Goal: Task Accomplishment & Management: Use online tool/utility

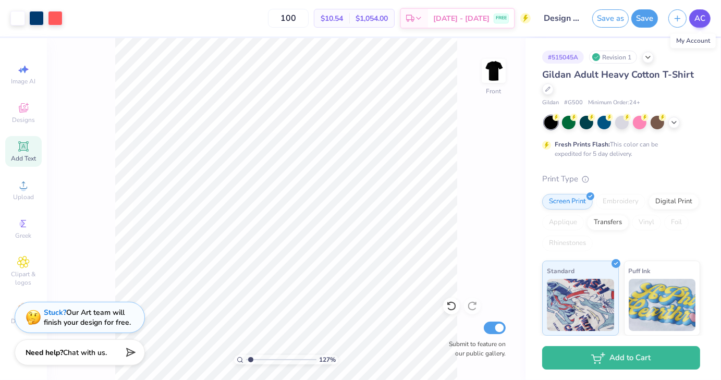
click at [694, 18] on span "AC" at bounding box center [699, 19] width 11 height 12
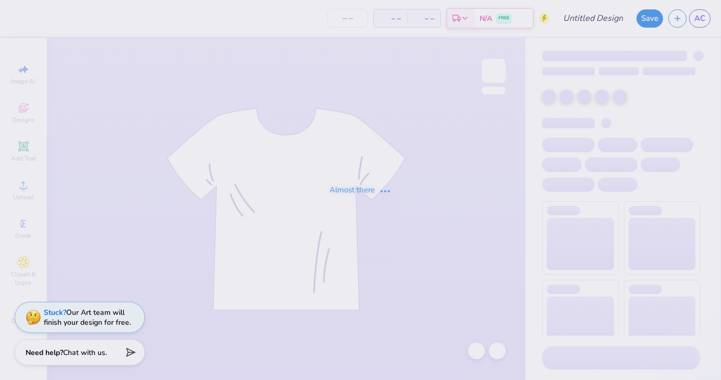
type input "Design three"
type input "150"
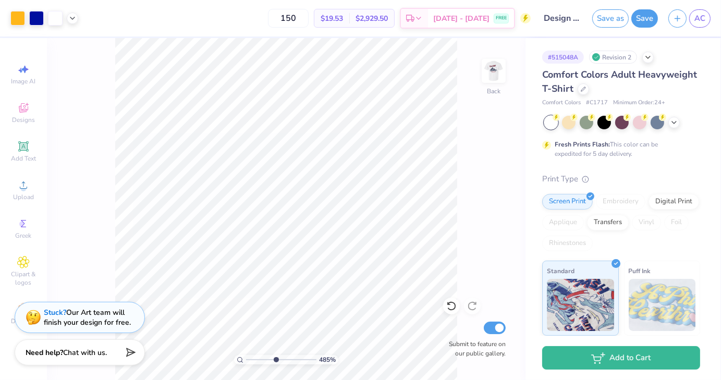
drag, startPoint x: 248, startPoint y: 357, endPoint x: 275, endPoint y: 348, distance: 28.5
click at [275, 355] on input "range" at bounding box center [281, 359] width 70 height 9
drag, startPoint x: 271, startPoint y: 360, endPoint x: 256, endPoint y: 361, distance: 14.7
type input "2.14"
click at [256, 361] on input "range" at bounding box center [281, 359] width 70 height 9
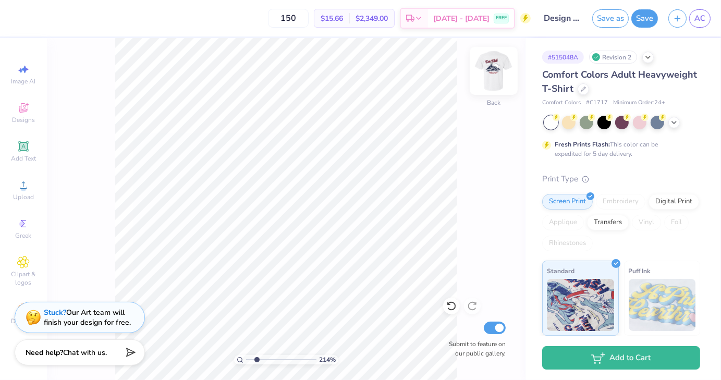
click at [501, 81] on img at bounding box center [494, 71] width 42 height 42
click at [695, 24] on link "AC" at bounding box center [699, 18] width 21 height 18
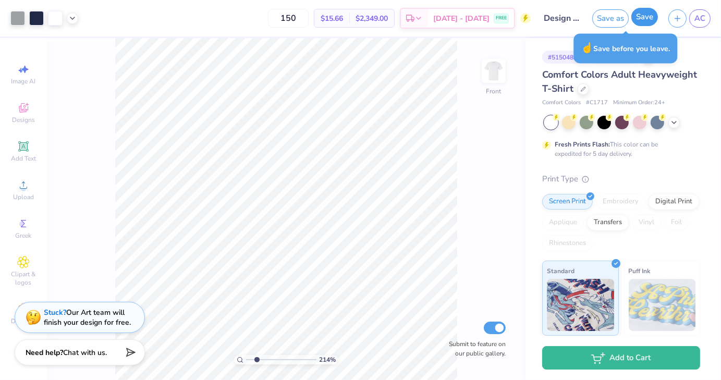
click at [635, 14] on button "Save" at bounding box center [644, 17] width 27 height 18
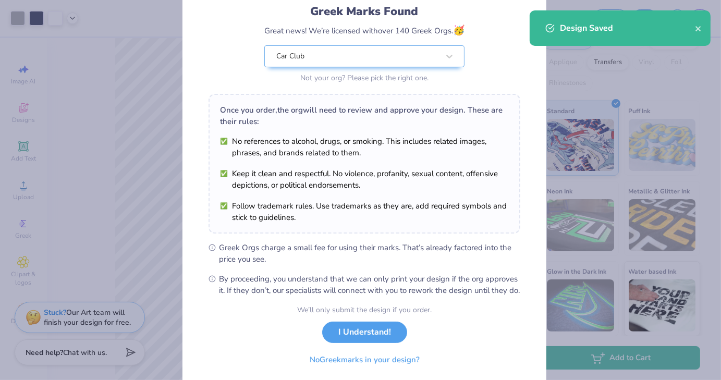
scroll to position [107, 0]
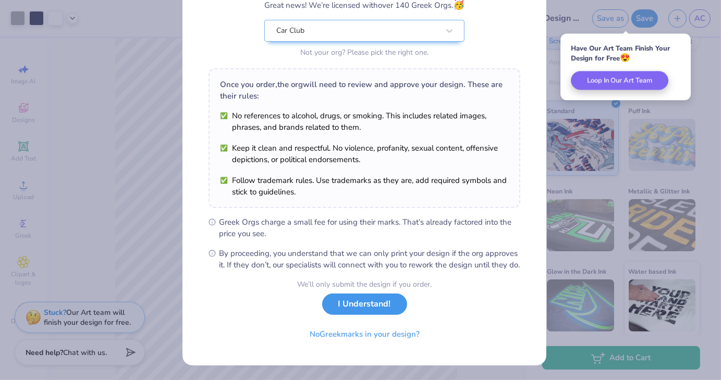
click at [374, 304] on button "I Understand!" at bounding box center [364, 303] width 85 height 21
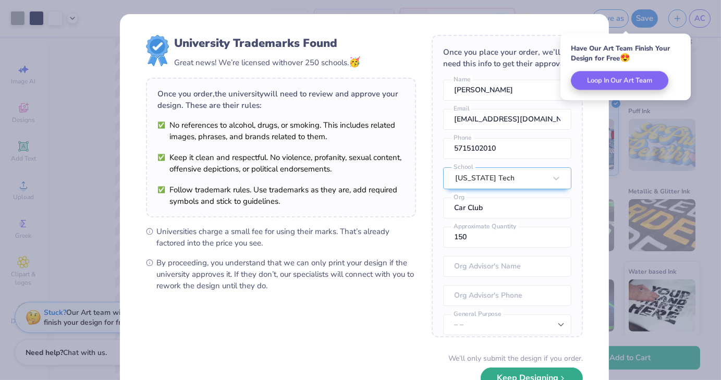
click at [538, 377] on button "Keep Designing" at bounding box center [532, 377] width 102 height 21
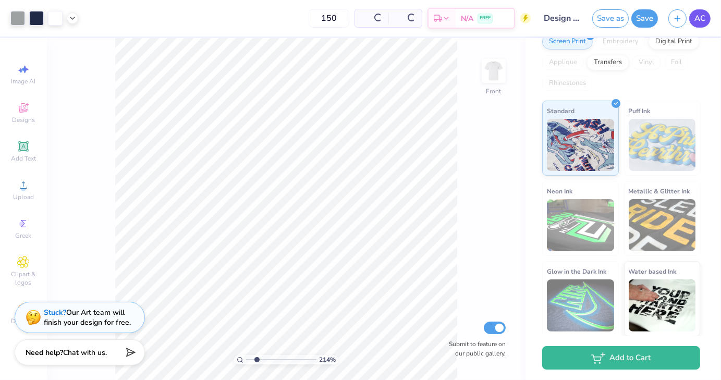
click at [705, 15] on span "AC" at bounding box center [699, 19] width 11 height 12
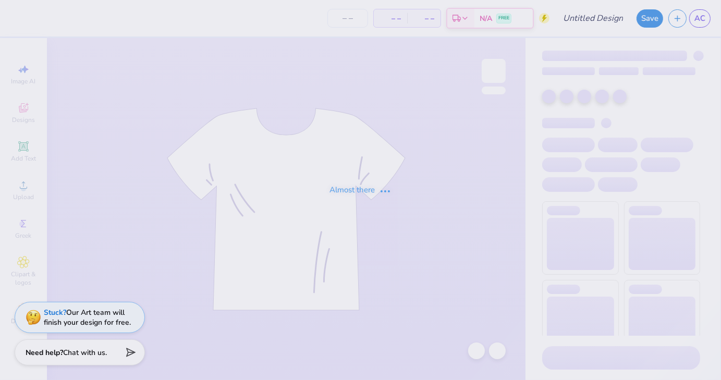
type input "Design three"
type input "150"
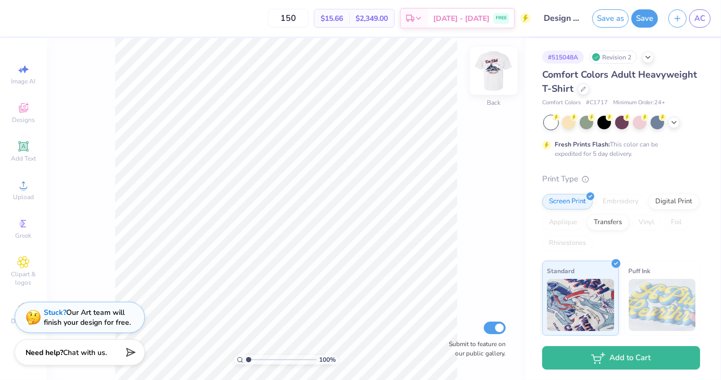
drag, startPoint x: 507, startPoint y: 83, endPoint x: 495, endPoint y: 80, distance: 12.4
click at [507, 83] on div "100 % Back Submit to feature on our public gallery." at bounding box center [286, 209] width 479 height 342
click at [495, 80] on img at bounding box center [494, 71] width 42 height 42
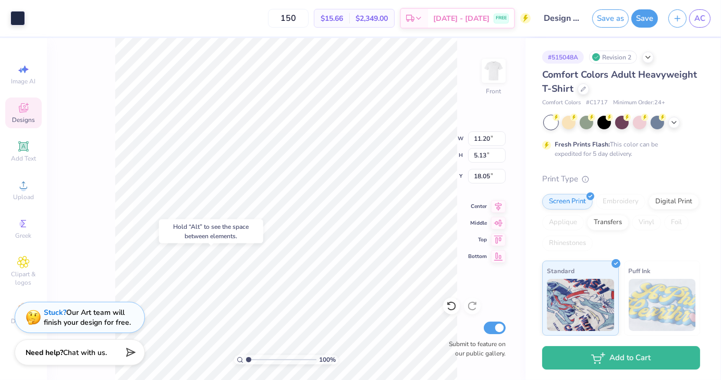
type input "18.05"
click at [27, 198] on span "Upload" at bounding box center [23, 197] width 21 height 8
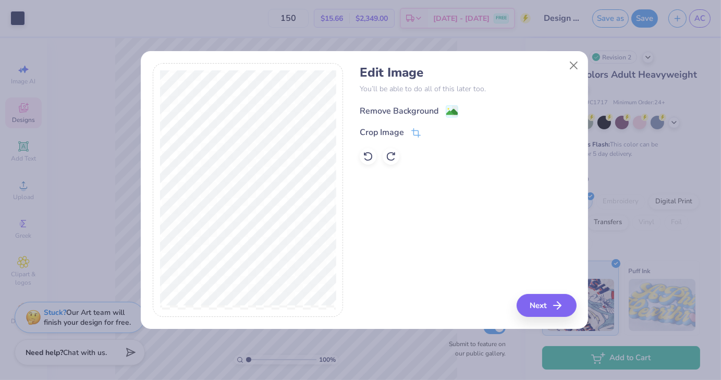
click at [448, 113] on image at bounding box center [451, 111] width 11 height 11
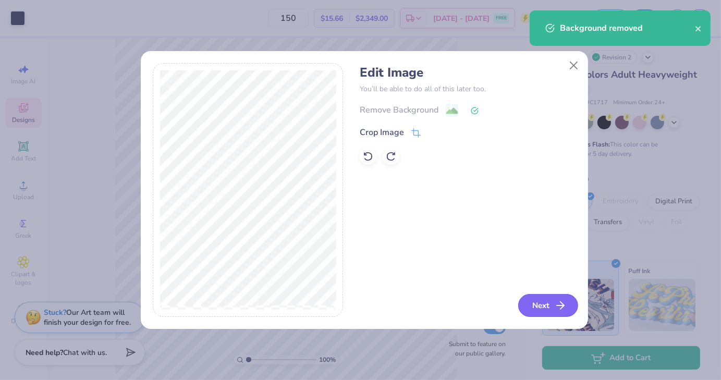
click at [548, 308] on button "Next" at bounding box center [548, 305] width 60 height 23
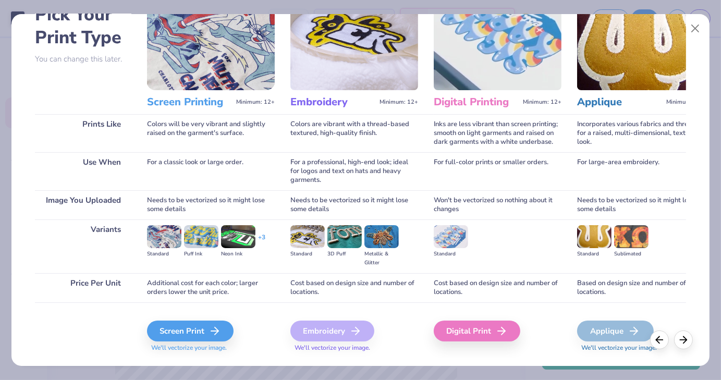
scroll to position [88, 0]
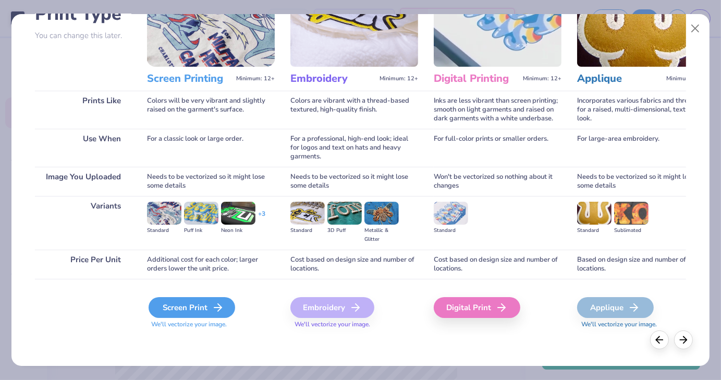
click at [192, 306] on div "Screen Print" at bounding box center [192, 307] width 87 height 21
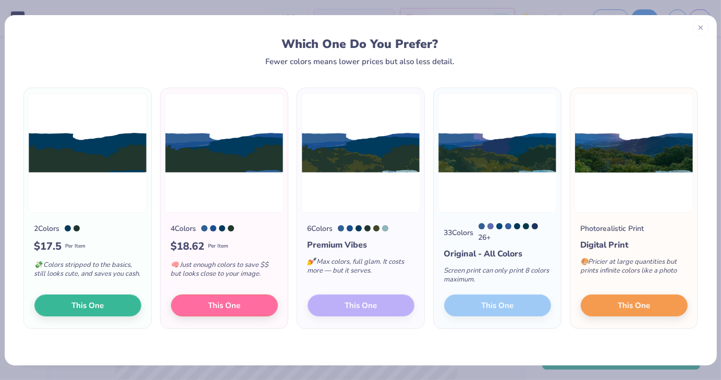
click at [701, 30] on icon at bounding box center [700, 27] width 7 height 7
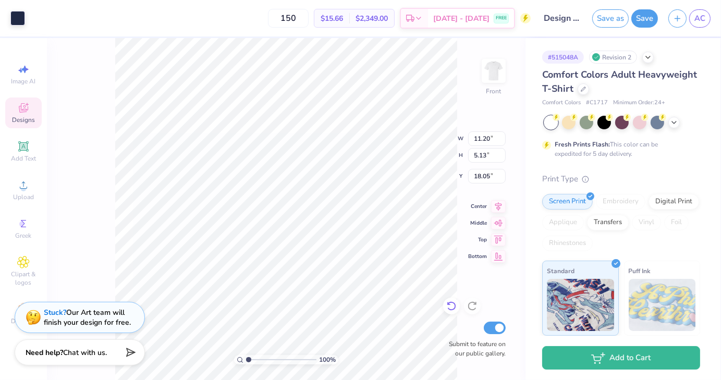
click at [448, 309] on icon at bounding box center [451, 306] width 10 height 10
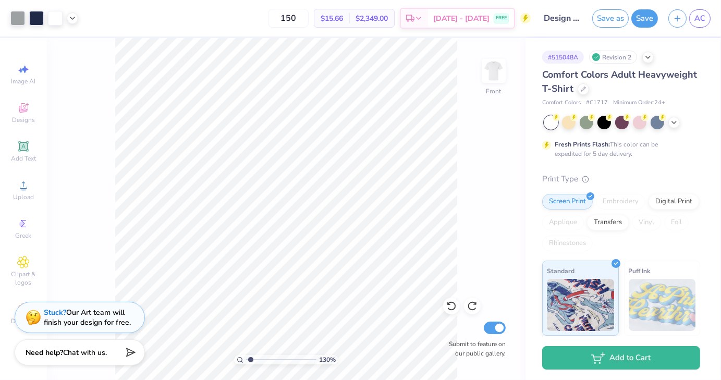
click at [0, 277] on div "Image AI Designs Add Text Upload Greek Clipart & logos Decorate" at bounding box center [23, 209] width 47 height 342
click at [0, 276] on div "Image AI Designs Add Text Upload Greek Clipart & logos Decorate" at bounding box center [23, 209] width 47 height 342
click at [704, 22] on span "AC" at bounding box center [699, 19] width 11 height 12
type input "1.10125533593825"
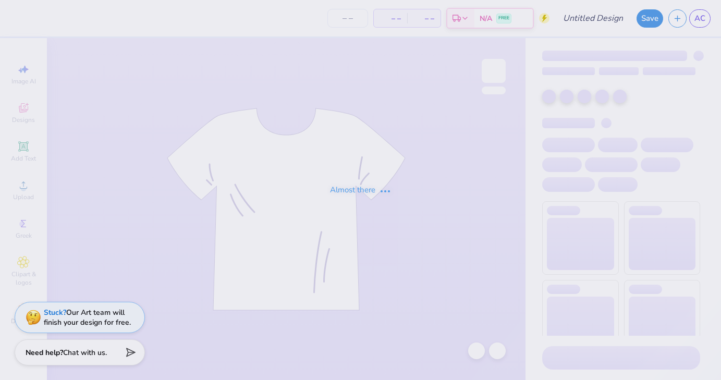
type input "Design one"
type input "100"
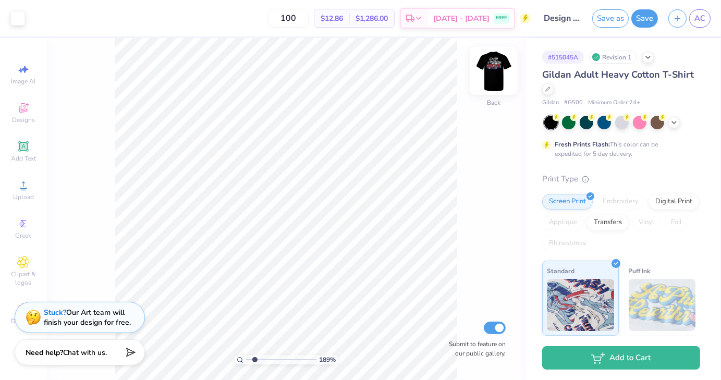
click at [487, 76] on img at bounding box center [494, 71] width 42 height 42
type input "1.89435316693834"
click at [711, 20] on div "Save as Save AC" at bounding box center [656, 18] width 129 height 36
click at [701, 20] on span "AC" at bounding box center [699, 19] width 11 height 12
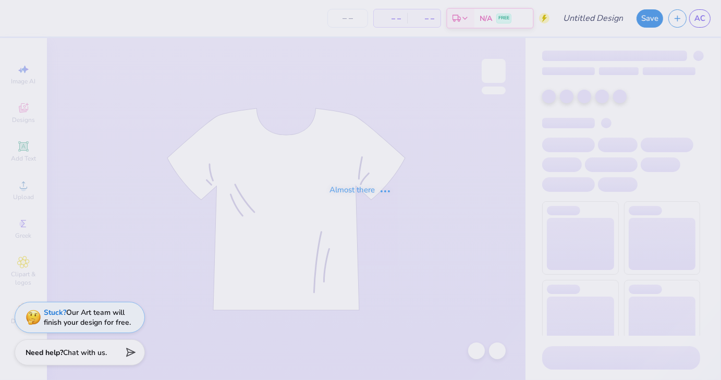
type input "Design three"
type input "150"
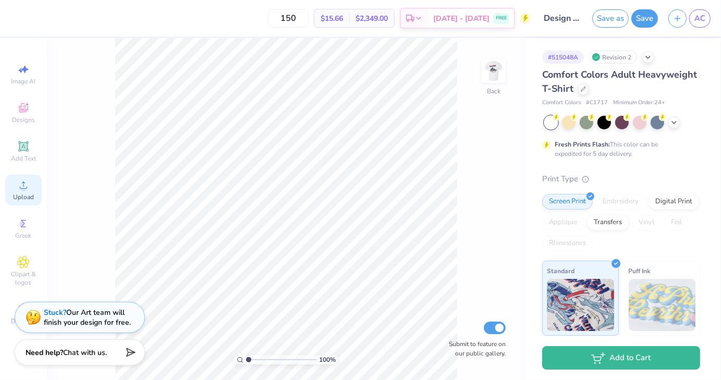
click at [23, 184] on icon at bounding box center [23, 184] width 7 height 7
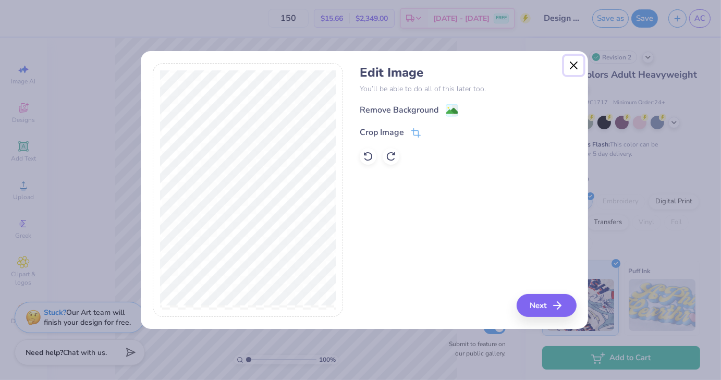
click at [573, 71] on button "Close" at bounding box center [574, 66] width 20 height 20
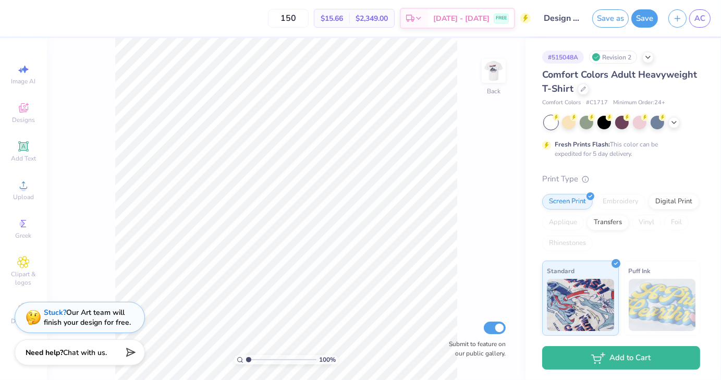
click at [513, 75] on div "100 % Back Submit to feature on our public gallery." at bounding box center [286, 209] width 479 height 342
click at [504, 75] on img at bounding box center [494, 71] width 42 height 42
click at [18, 201] on span "Upload" at bounding box center [23, 197] width 21 height 8
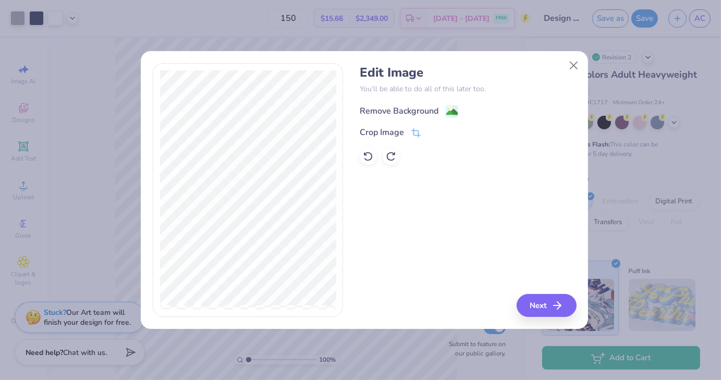
click at [446, 111] on image at bounding box center [451, 111] width 11 height 11
click at [540, 313] on div "Edit Image You’ll be able to do all of this later too. Remove Background Crop I…" at bounding box center [468, 190] width 216 height 254
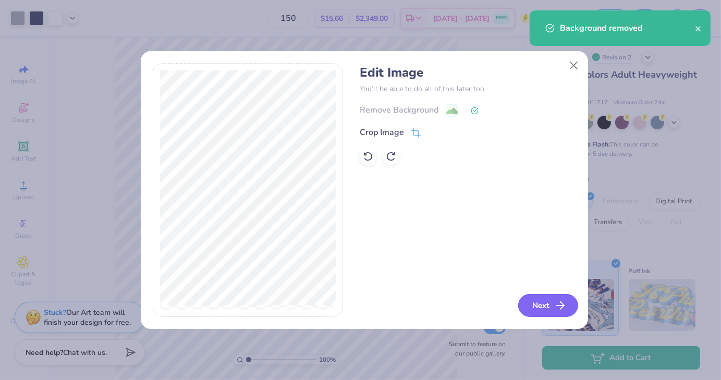
click at [540, 308] on button "Next" at bounding box center [548, 305] width 60 height 23
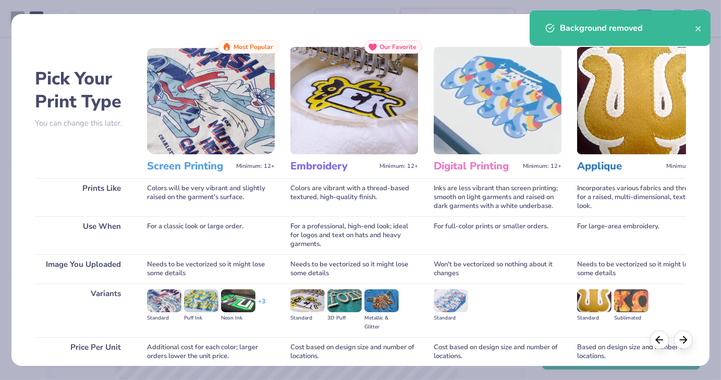
scroll to position [88, 0]
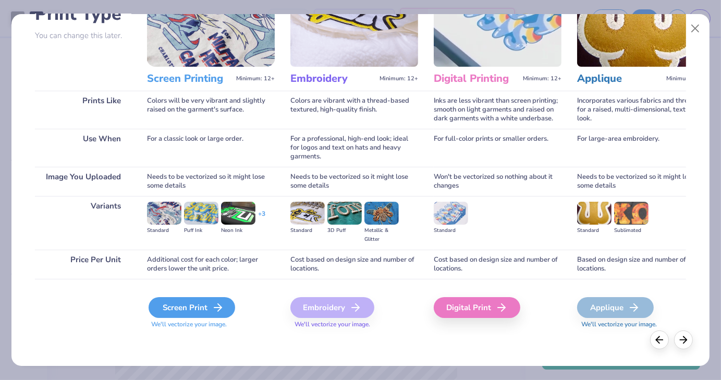
click at [179, 308] on div "Screen Print" at bounding box center [192, 307] width 87 height 21
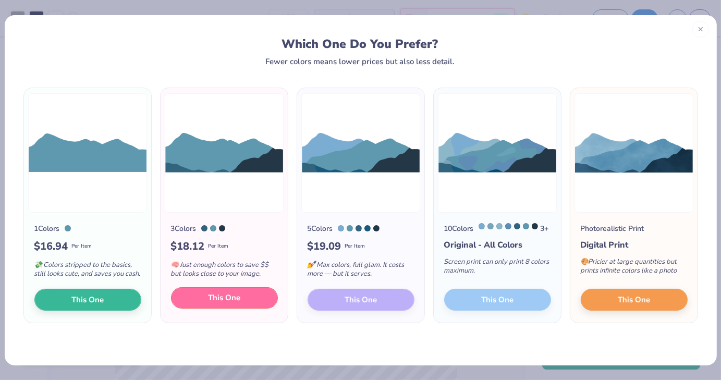
click at [194, 303] on button "This One" at bounding box center [224, 298] width 107 height 22
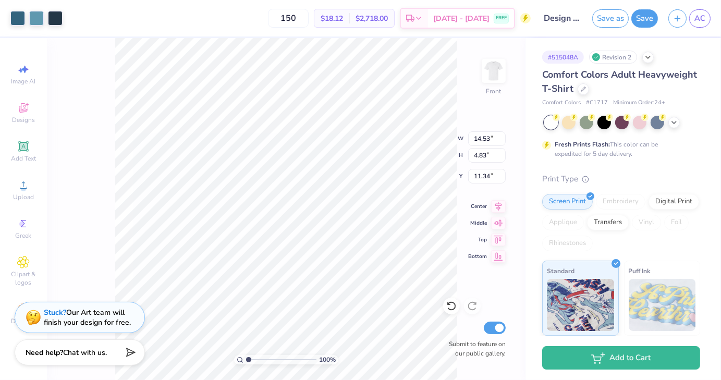
click at [173, 229] on div at bounding box center [360, 190] width 721 height 380
type input "8.74"
type input "2.90"
type input "11.66"
type input "11.07"
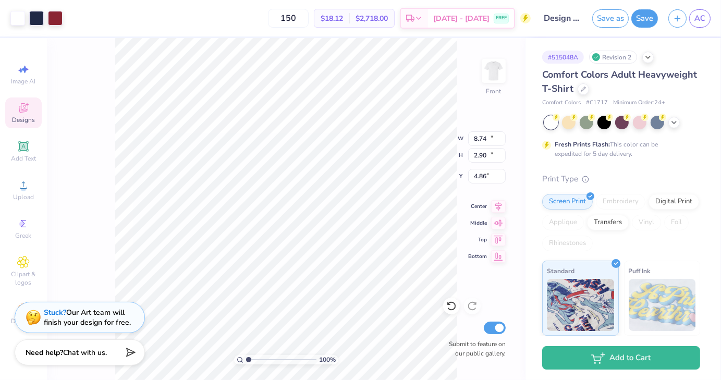
type input "4.86"
click at [449, 307] on icon at bounding box center [451, 306] width 10 height 10
type input "4.86"
type input "8.74"
type input "2.90"
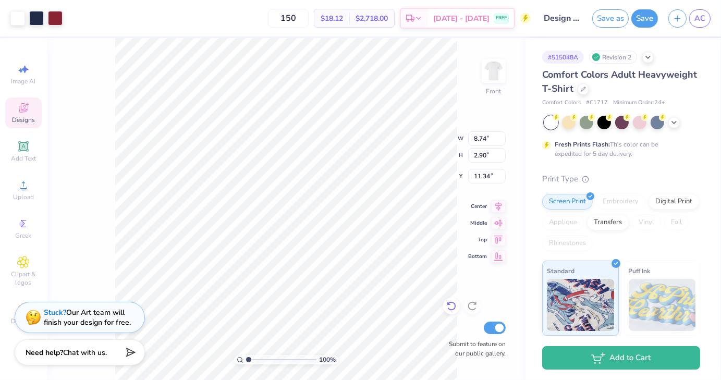
type input "19.82"
type input "11.66"
type input "11.07"
type input "4.86"
type input "8.74"
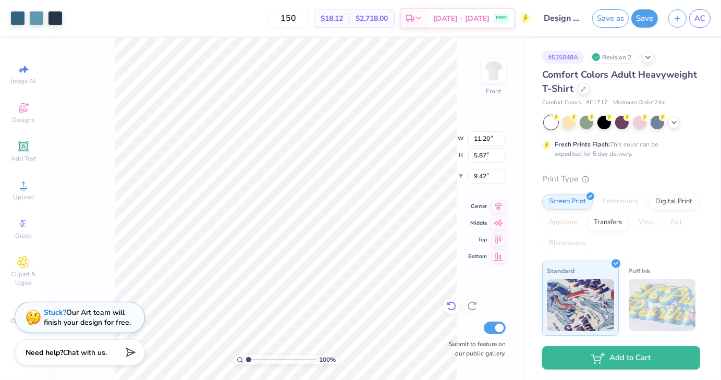
type input "2.90"
type input "17.84"
type input "11.20"
type input "5.13"
type input "9.42"
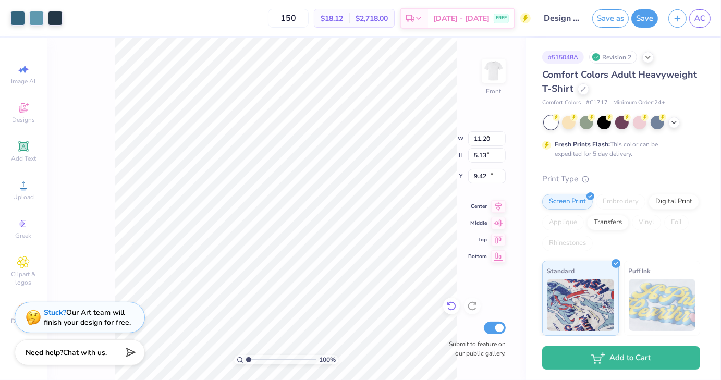
type input "8.74"
type input "2.90"
type input "9.73"
click at [33, 21] on div at bounding box center [36, 17] width 15 height 15
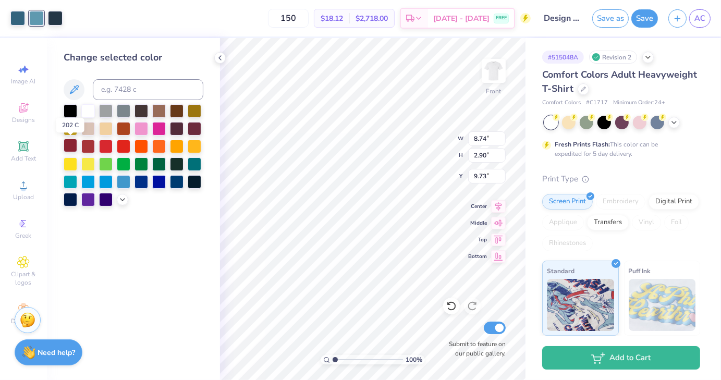
click at [70, 146] on div at bounding box center [71, 146] width 14 height 14
click at [57, 18] on div at bounding box center [55, 17] width 15 height 15
click at [57, 18] on div at bounding box center [55, 18] width 15 height 15
click at [34, 24] on div at bounding box center [36, 17] width 15 height 15
click at [58, 20] on div at bounding box center [55, 17] width 15 height 15
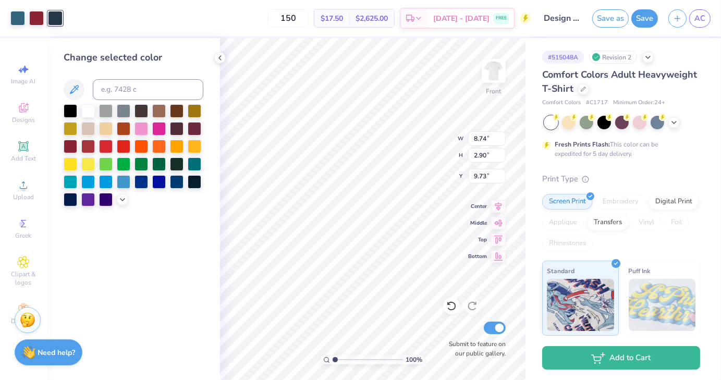
drag, startPoint x: 58, startPoint y: 20, endPoint x: 83, endPoint y: 302, distance: 283.1
click at [83, 302] on div "Change selected color" at bounding box center [133, 209] width 173 height 342
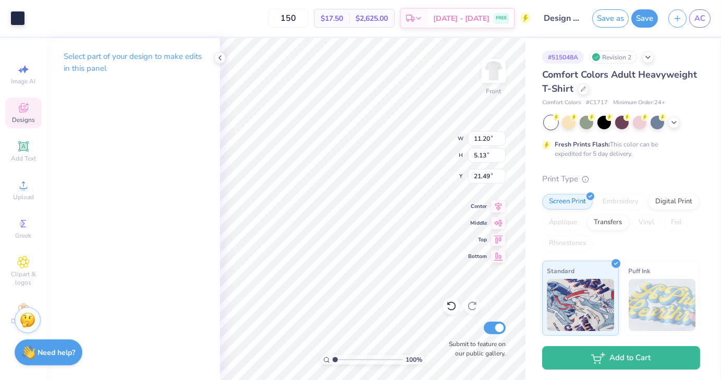
type input "11.20"
type input "5.13"
type input "21.49"
click at [19, 20] on div at bounding box center [17, 17] width 15 height 15
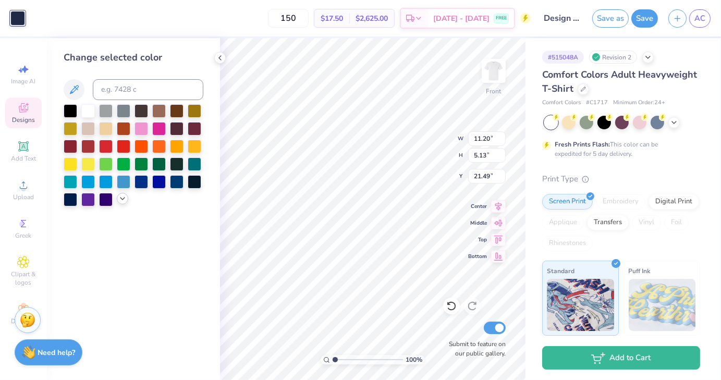
click at [125, 201] on icon at bounding box center [122, 198] width 8 height 8
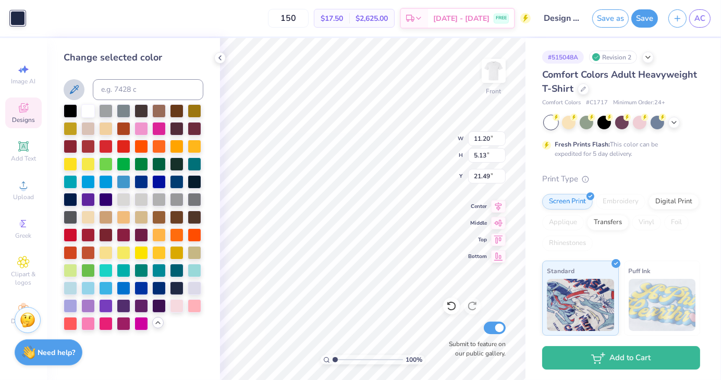
click at [79, 90] on icon at bounding box center [74, 89] width 13 height 13
click at [76, 87] on icon at bounding box center [74, 89] width 13 height 13
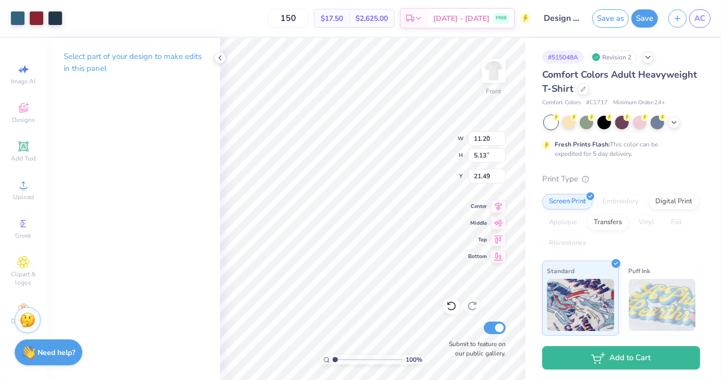
type input "8.74"
type input "2.90"
type input "9.73"
click at [38, 18] on div at bounding box center [36, 17] width 15 height 15
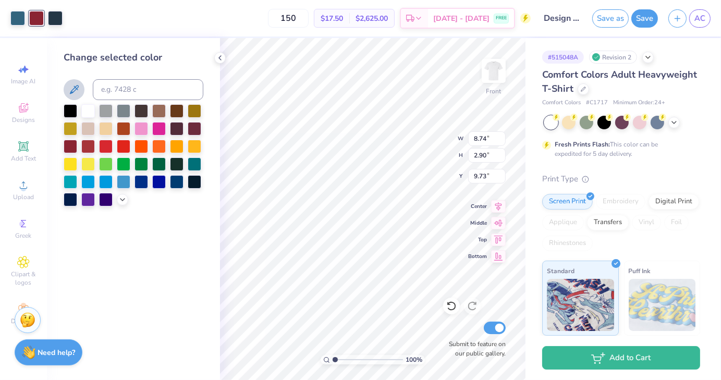
click at [78, 94] on icon at bounding box center [74, 89] width 13 height 13
click at [25, 11] on div at bounding box center [17, 17] width 15 height 15
click at [72, 149] on div at bounding box center [71, 146] width 14 height 14
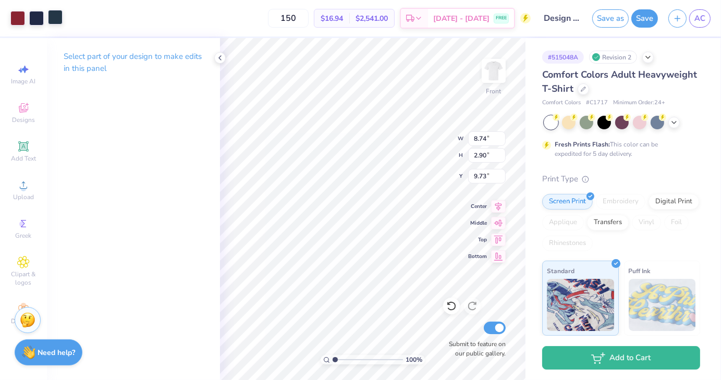
click at [58, 21] on div at bounding box center [55, 17] width 15 height 15
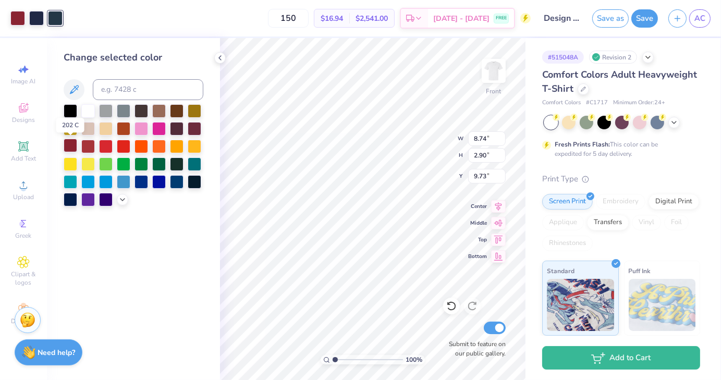
click at [72, 145] on div at bounding box center [71, 146] width 14 height 14
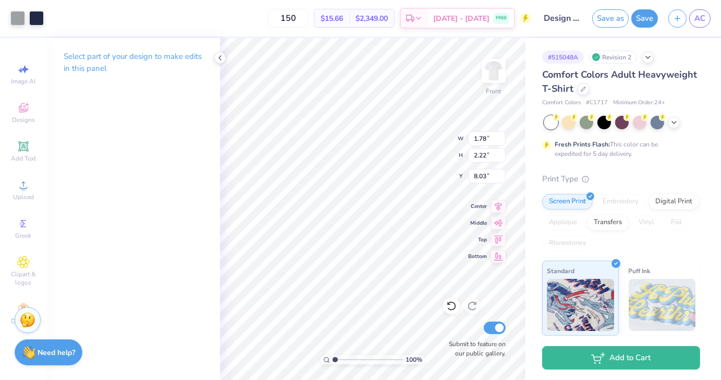
type input "8.03"
type input "11.04"
type input "2.53"
type input "8.98"
type input "8.22"
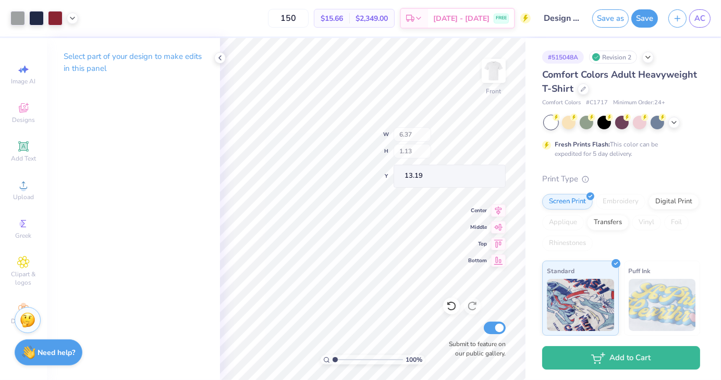
type input "13.19"
click at [15, 19] on div at bounding box center [17, 17] width 15 height 15
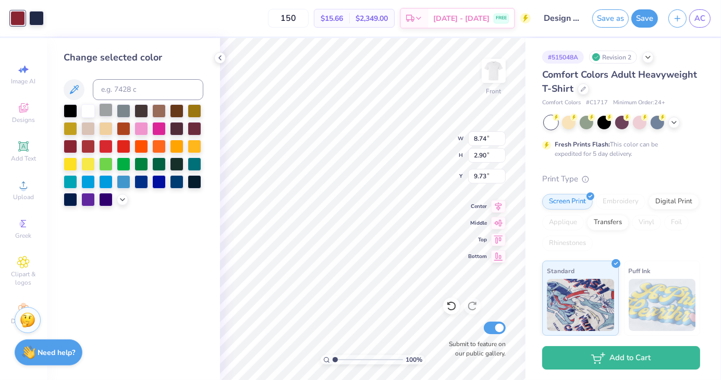
click at [107, 107] on div at bounding box center [106, 110] width 14 height 14
click at [67, 147] on div at bounding box center [71, 146] width 14 height 14
click at [41, 24] on div at bounding box center [36, 17] width 15 height 15
click at [105, 111] on div at bounding box center [106, 110] width 14 height 14
click at [15, 16] on div at bounding box center [17, 17] width 15 height 15
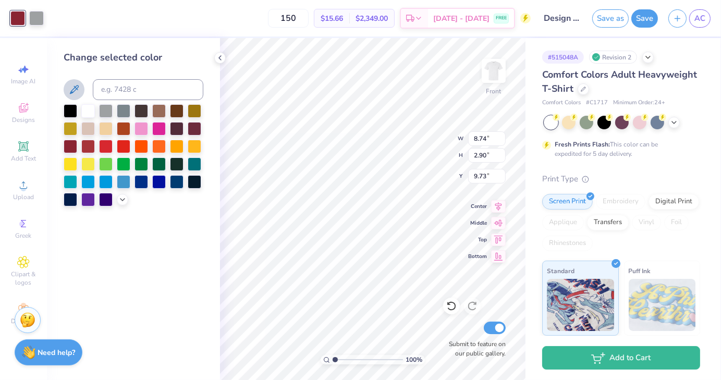
click at [69, 85] on icon at bounding box center [74, 89] width 13 height 13
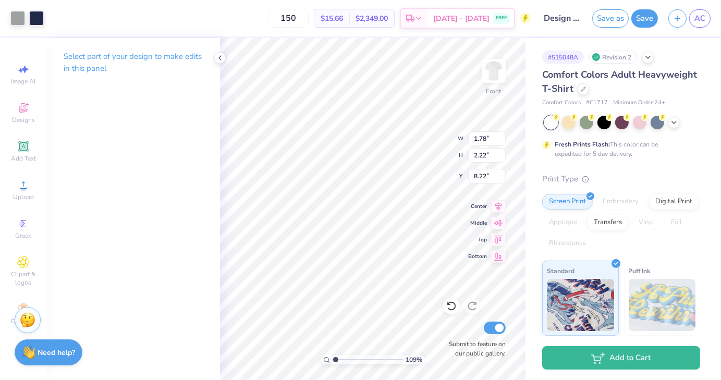
type input "1.08943443869482"
type input "8.03"
click at [22, 197] on span "Upload" at bounding box center [23, 197] width 21 height 8
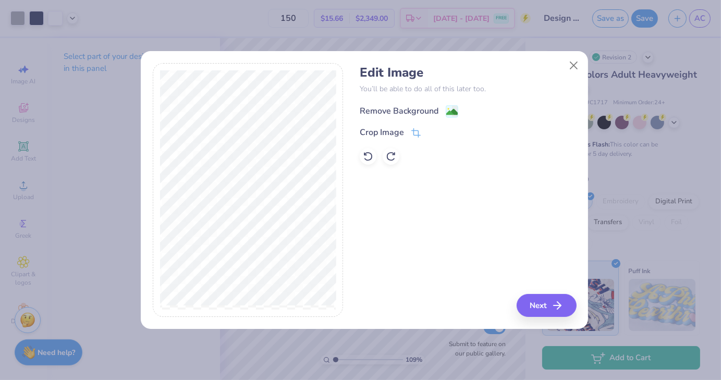
click at [444, 114] on div "Remove Background" at bounding box center [409, 111] width 99 height 13
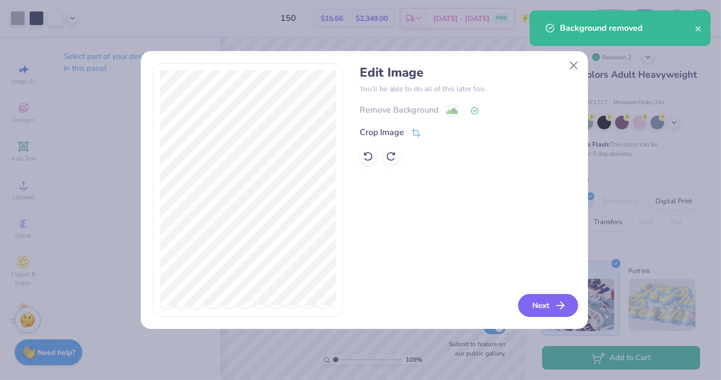
click at [544, 309] on button "Next" at bounding box center [548, 305] width 60 height 23
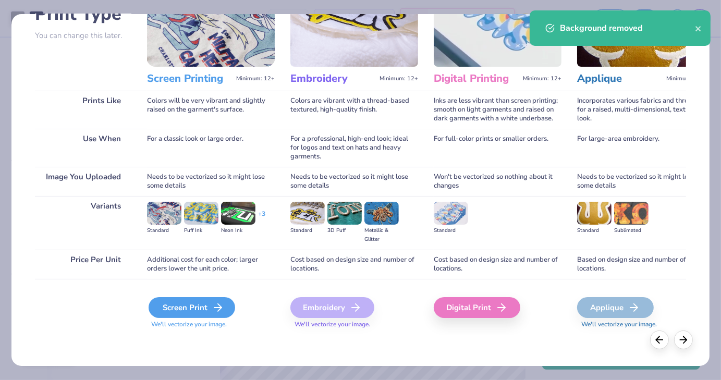
click at [191, 306] on div "Screen Print" at bounding box center [192, 307] width 87 height 21
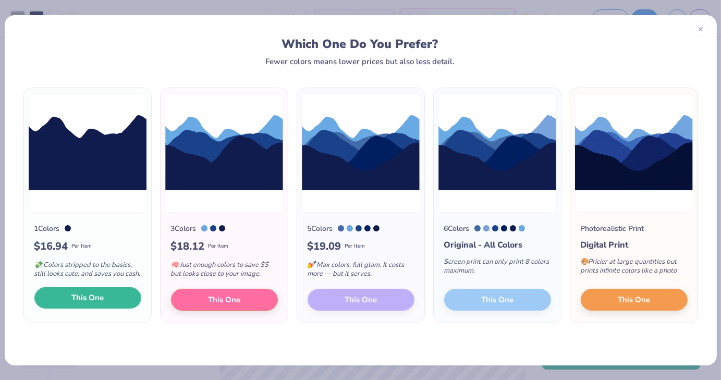
click at [93, 299] on span "This One" at bounding box center [87, 298] width 32 height 12
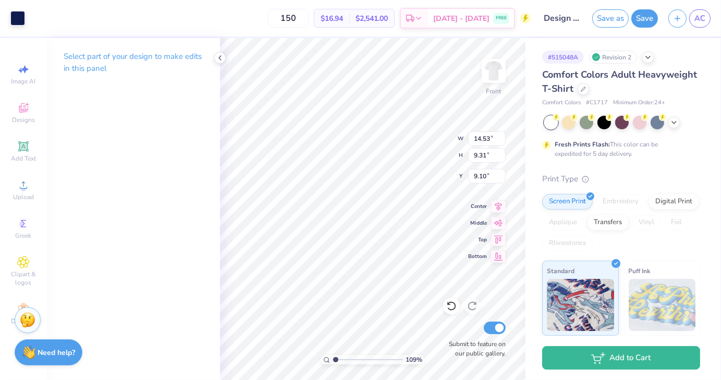
click at [344, 220] on div at bounding box center [360, 190] width 721 height 380
type input "1.08943443869482"
type input "5.03"
type input "3.22"
type input "1.08943443869482"
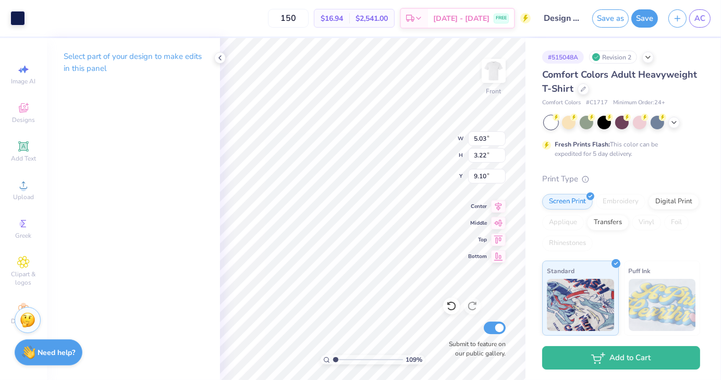
type input "8.74"
type input "2.90"
type input "9.73"
type input "1.08943443869482"
type input "5.03"
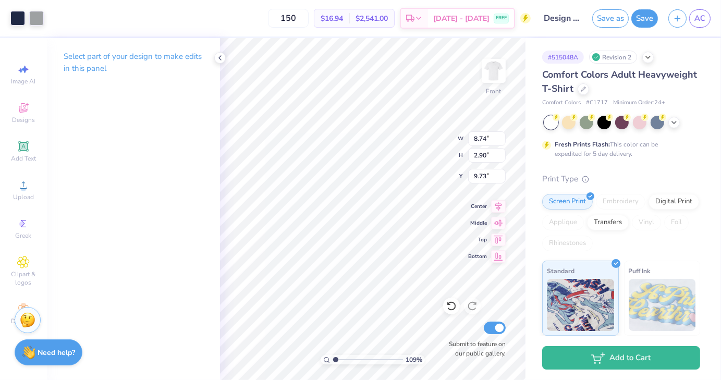
type input "3.22"
type input "9.10"
type input "1.08943443869482"
type input "9.73"
type input "1.08943443869482"
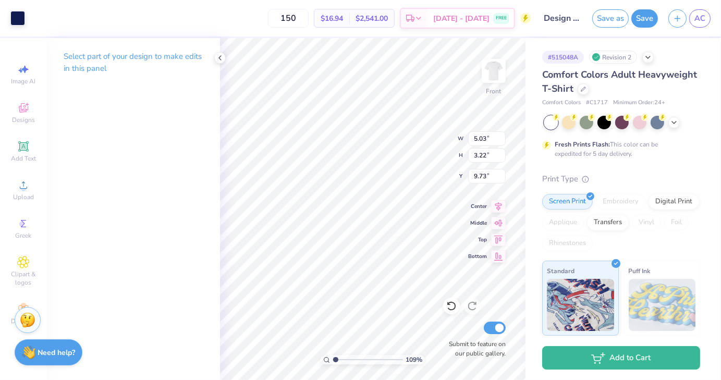
type input "6.66"
type input "4.26"
type input "8.69"
type input "1"
click at [405, 349] on li "Send Backward" at bounding box center [410, 348] width 82 height 20
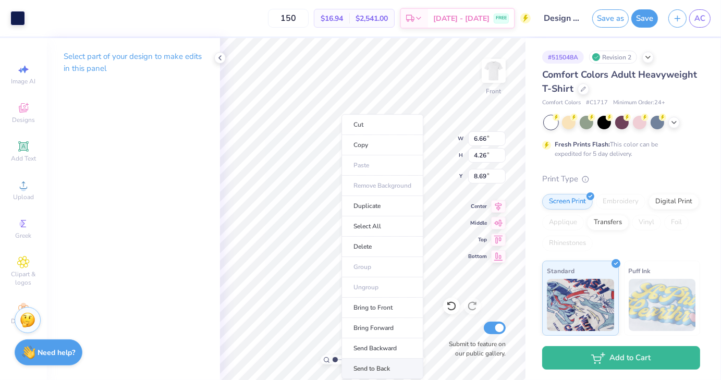
click at [384, 361] on li "Send to Back" at bounding box center [382, 369] width 82 height 20
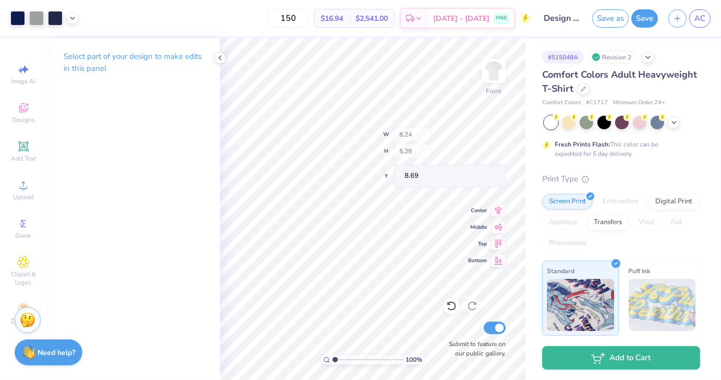
type input "8.24"
type input "5.28"
type input "9.04"
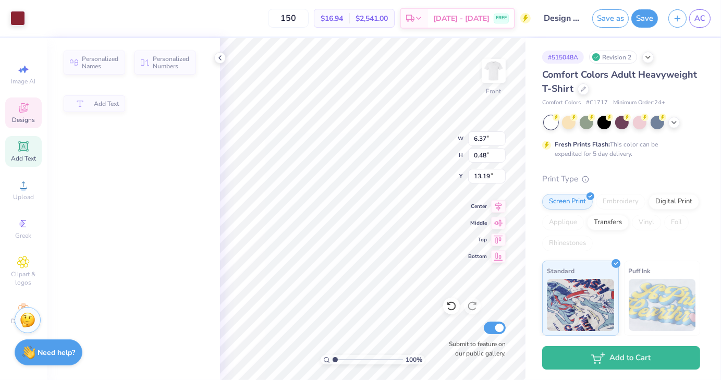
type input "6.37"
type input "0.48"
type input "13.19"
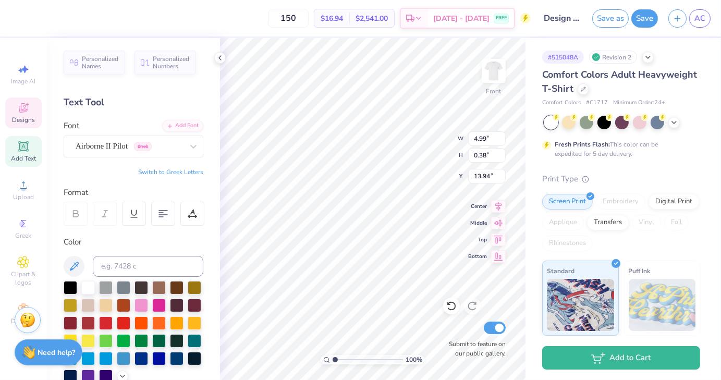
type input "4.99"
type input "0.38"
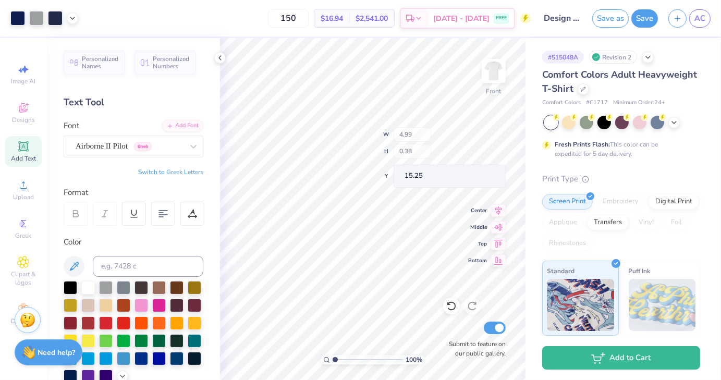
type input "15.52"
type input "8.24"
type input "5.28"
type input "9.04"
type input "8.92"
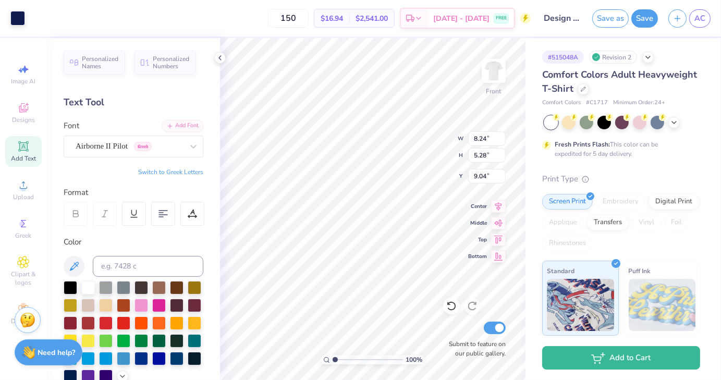
type input "5.72"
click at [454, 308] on icon at bounding box center [451, 306] width 10 height 10
type input "8.68"
click at [454, 308] on icon at bounding box center [451, 306] width 10 height 10
type input "8.74"
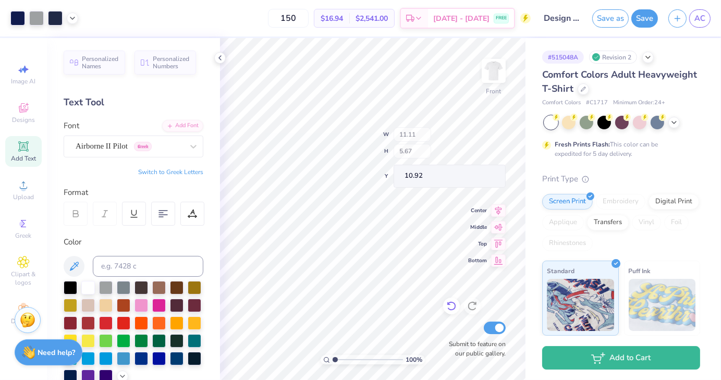
type input "10.92"
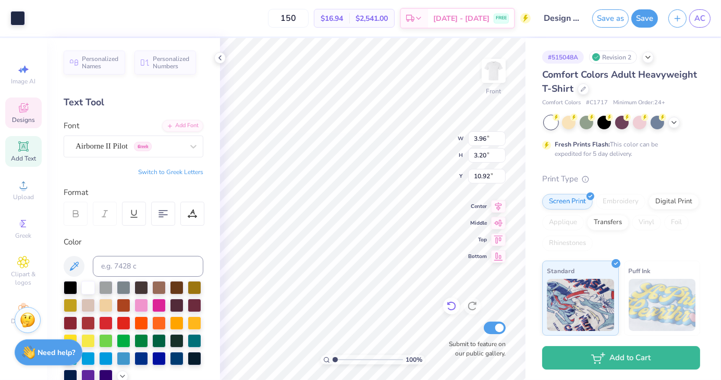
type input "3.96"
type input "3.20"
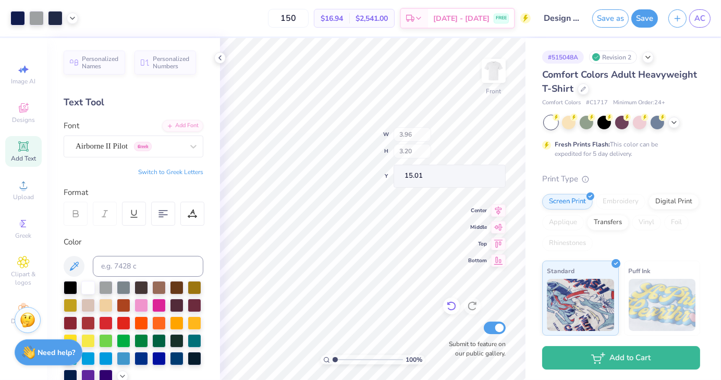
type input "15.01"
type input "10.92"
type input "13.75"
type input "8.24"
type input "5.28"
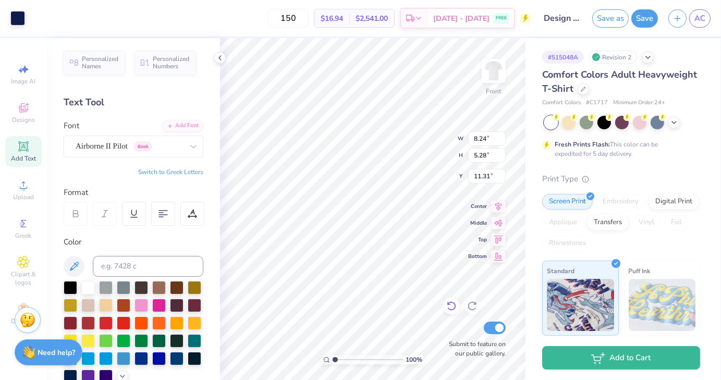
type input "11.31"
type input "8.73"
type input "5.59"
type input "6.37"
type input "0.48"
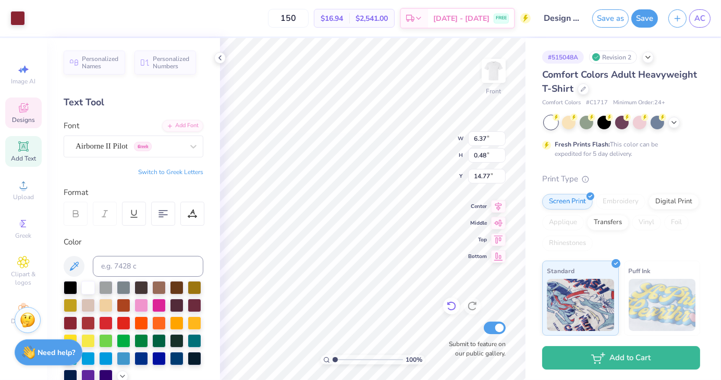
type input "14.77"
type input "4.99"
type input "0.38"
type input "19.34"
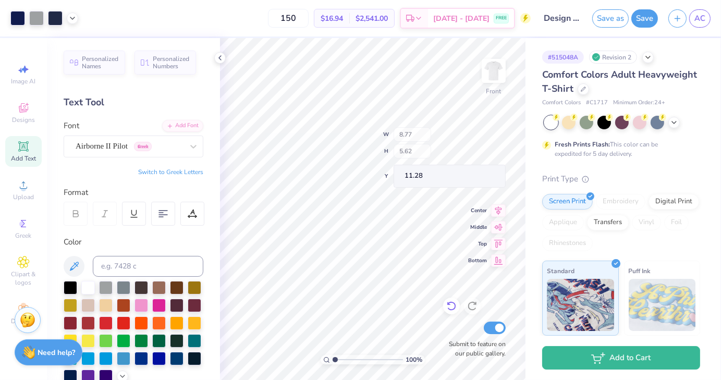
type input "8.77"
type input "5.62"
type input "11.28"
type input "14.12"
type input "12.48"
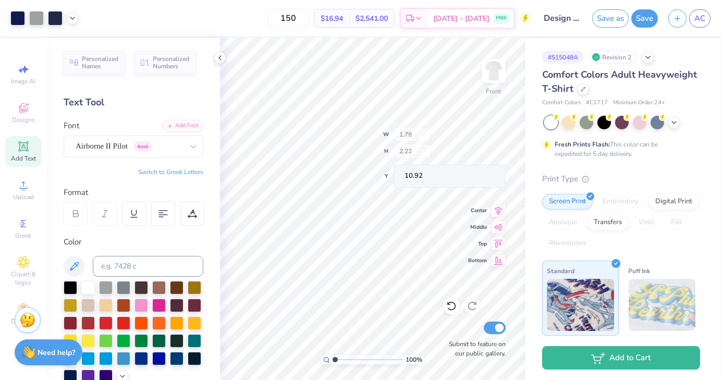
type input "10.92"
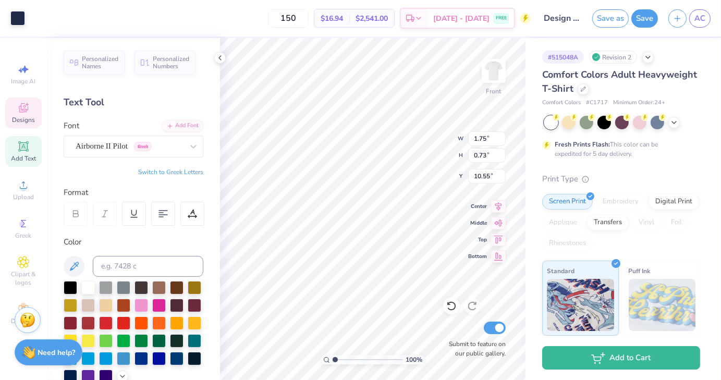
type input "10.55"
type input "11.93"
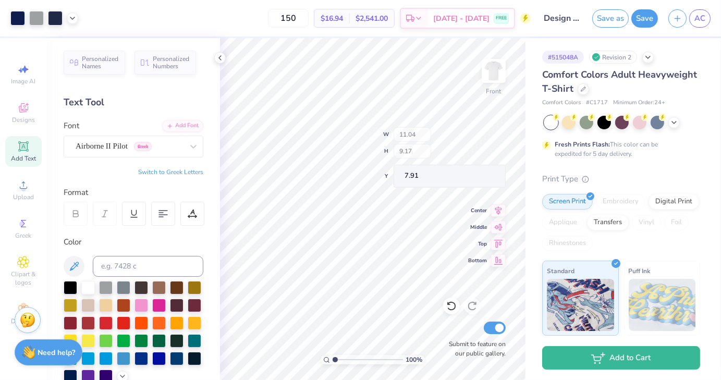
type input "7.91"
type input "13.02"
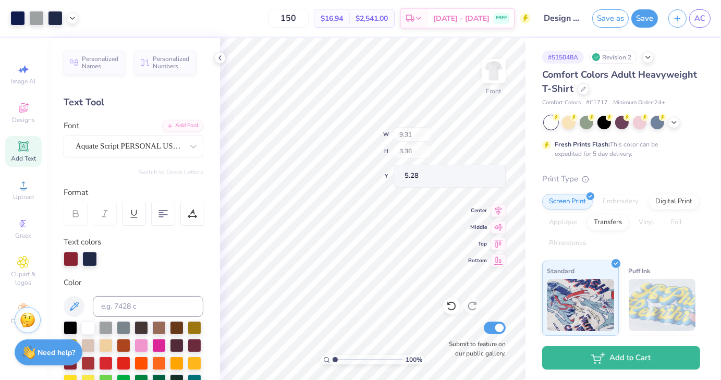
type input "5.28"
drag, startPoint x: 334, startPoint y: 358, endPoint x: 347, endPoint y: 358, distance: 13.6
type input "2.77"
click at [347, 358] on input "range" at bounding box center [368, 359] width 70 height 9
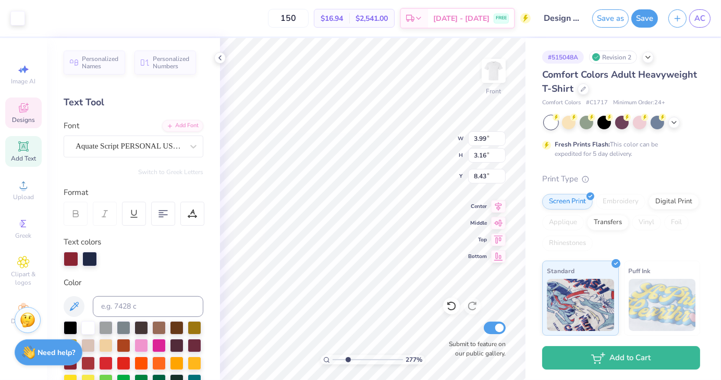
type input "8.43"
type input "3.96"
type input "3.20"
type input "8.55"
type input "2.0235278545611"
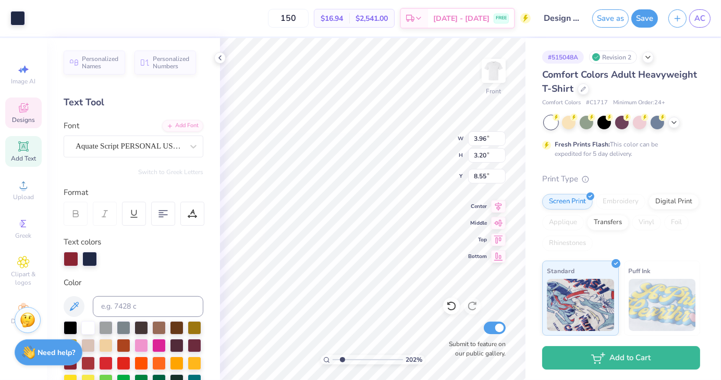
type input "8.28"
type input "2.0235278545611"
type input "3.99"
type input "3.16"
type input "8.43"
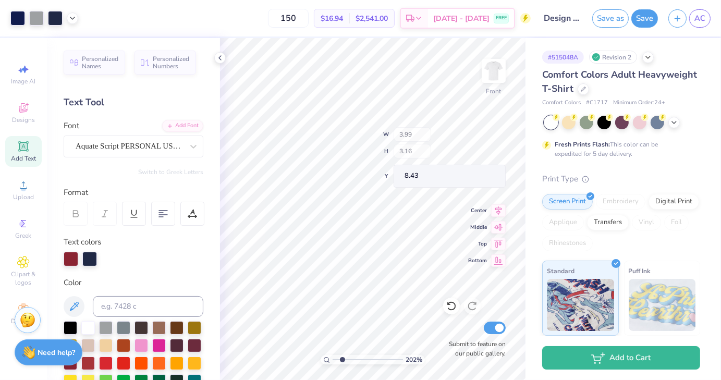
type input "2.0235278545611"
type input "8.28"
drag, startPoint x: 343, startPoint y: 358, endPoint x: 354, endPoint y: 357, distance: 11.1
type input "3.69"
click at [354, 357] on input "range" at bounding box center [368, 359] width 70 height 9
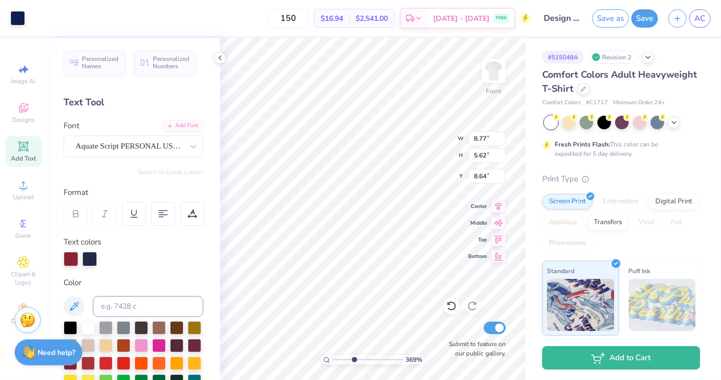
type input "3.99"
type input "3.16"
type input "7.34"
type input "3.96"
type input "3.20"
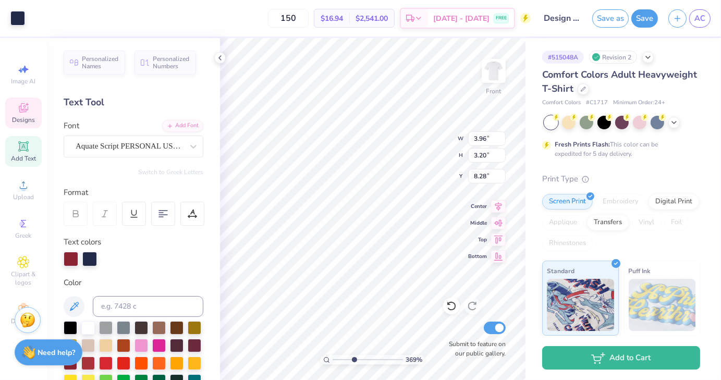
type input "8.39"
type input "3.99"
type input "3.16"
type input "8.39"
type input "3.96"
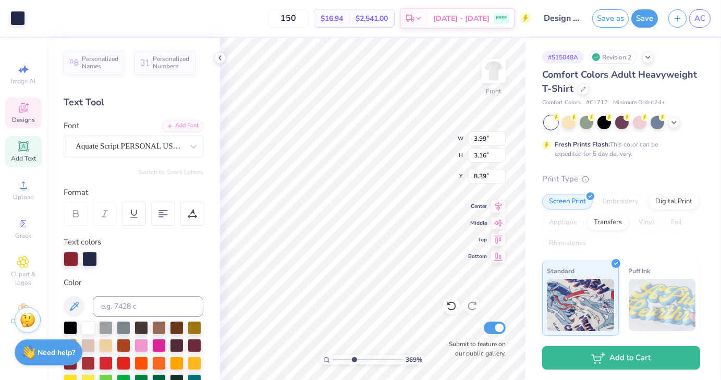
type input "3.20"
type input "9.31"
type input "3.36"
type input "5.28"
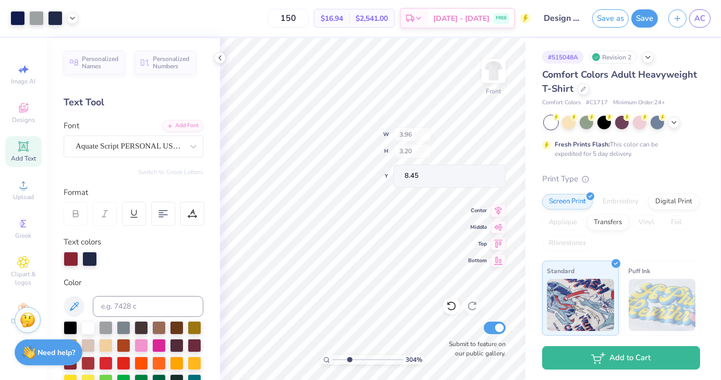
type input "3.04043265229514"
type input "8.55"
click at [486, 260] on div "219 % Front W 8.74 8.74 " H 2.90 2.90 " Y 11.48 11.48 " Center Middle Top Botto…" at bounding box center [372, 209] width 305 height 342
type input "2.18776426170679"
type input "8.60"
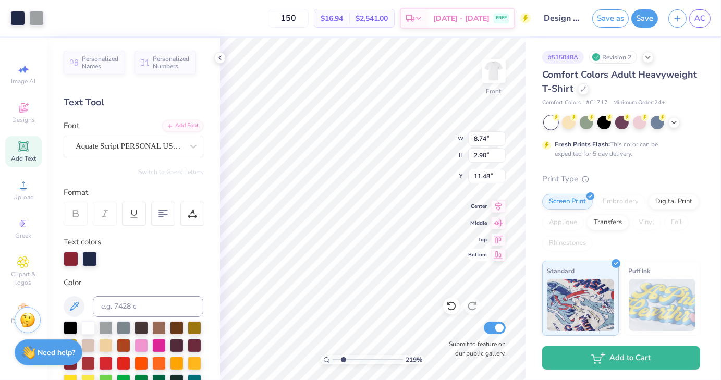
type input "2.86"
type input "2.18776426170679"
type input "11.46"
click at [219, 56] on icon at bounding box center [220, 58] width 8 height 8
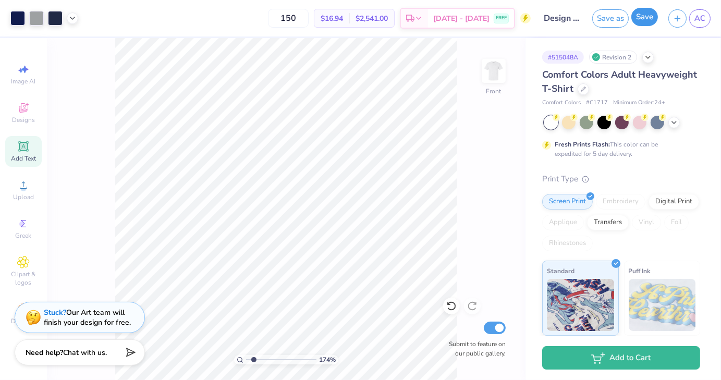
click at [644, 20] on button "Save" at bounding box center [644, 17] width 27 height 18
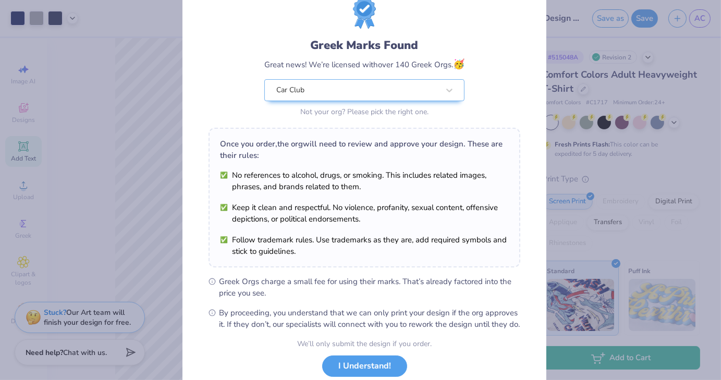
scroll to position [107, 0]
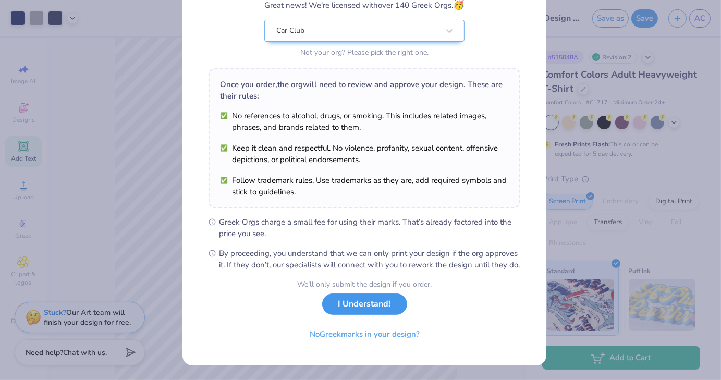
click at [383, 304] on button "I Understand!" at bounding box center [364, 303] width 85 height 21
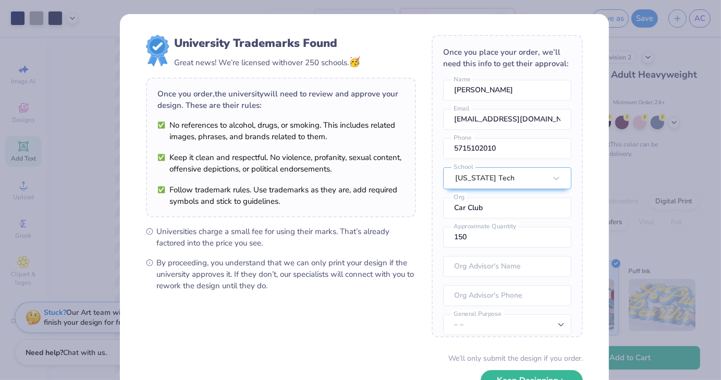
scroll to position [38, 0]
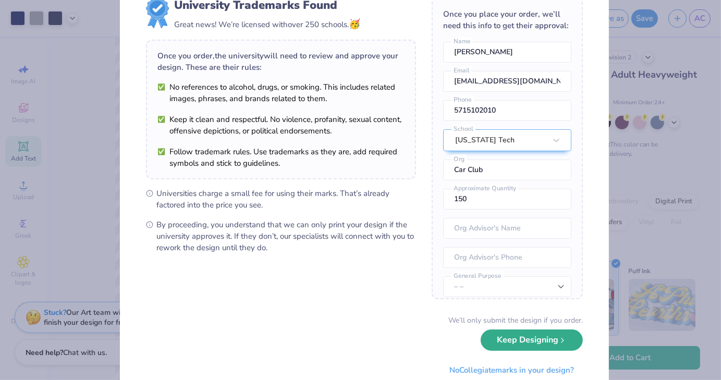
click at [521, 346] on button "Keep Designing" at bounding box center [532, 339] width 102 height 21
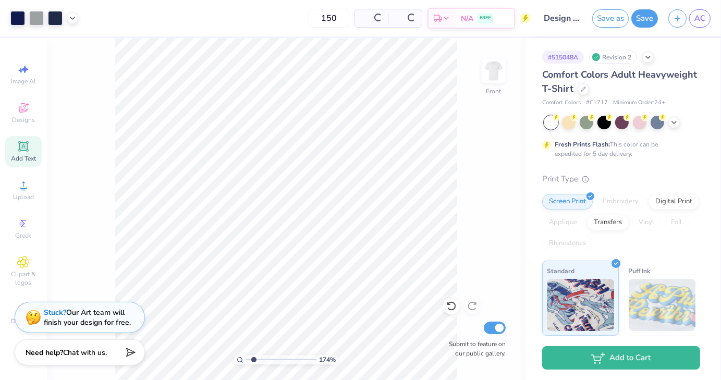
scroll to position [0, 0]
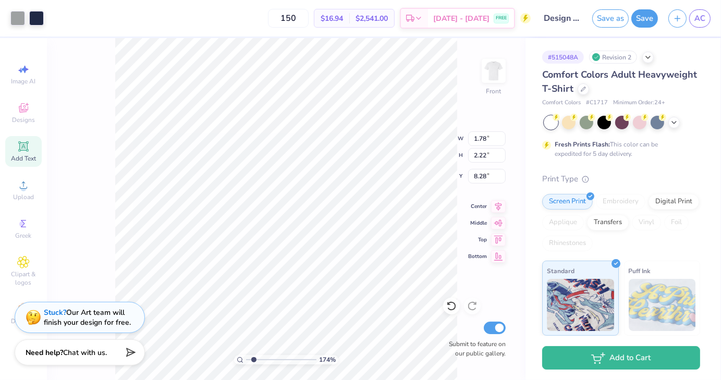
click at [94, 245] on div "174 % Front W 1.78 1.78 " H 2.22 2.22 " Y 8.28 8.28 " Center Middle Top Bottom …" at bounding box center [286, 209] width 479 height 342
click at [72, 126] on div "174 % Front W 8.77 8.77 " H 5.62 5.62 " Y 8.69 8.69 " Center Middle Top Bottom …" at bounding box center [286, 209] width 479 height 342
click at [35, 14] on div at bounding box center [36, 17] width 15 height 15
type input "1"
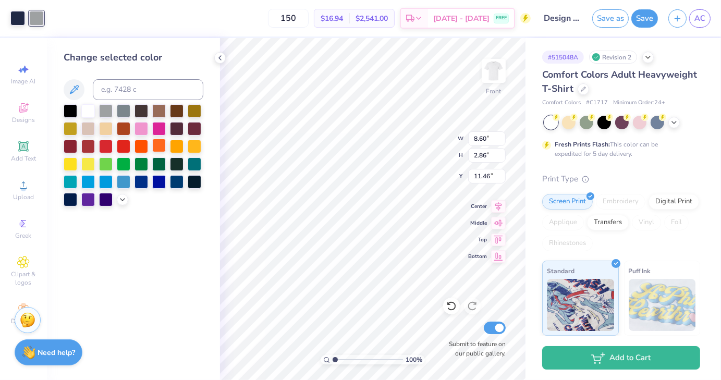
click at [160, 150] on div at bounding box center [159, 146] width 14 height 14
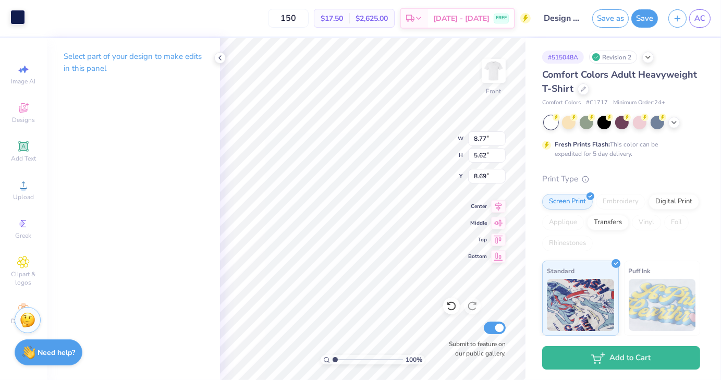
click at [21, 22] on div at bounding box center [17, 17] width 15 height 15
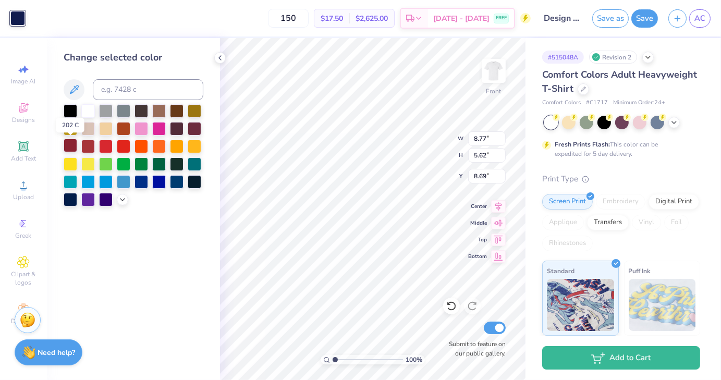
click at [70, 147] on div at bounding box center [71, 146] width 14 height 14
click at [195, 129] on div at bounding box center [195, 128] width 14 height 14
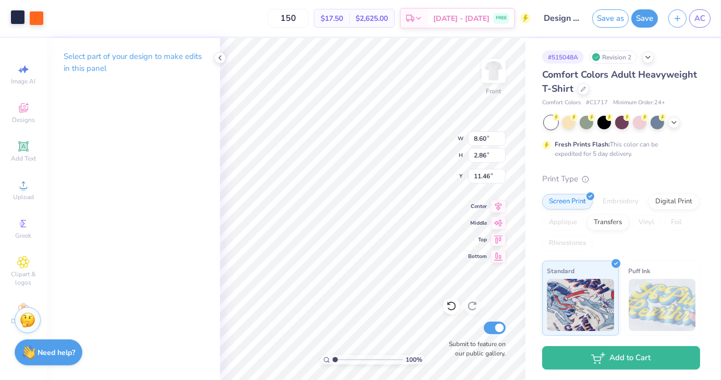
click at [16, 16] on div at bounding box center [17, 17] width 15 height 15
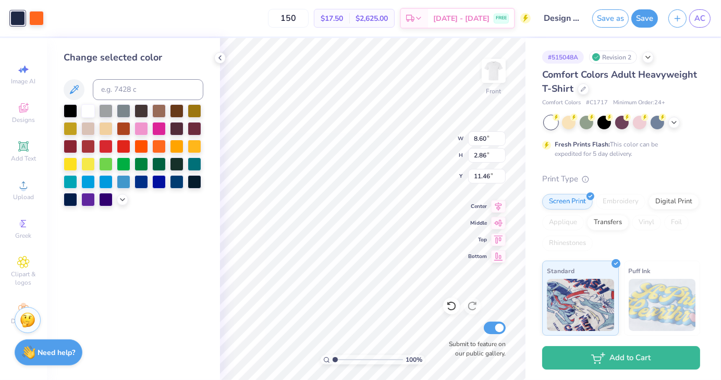
click at [193, 132] on div at bounding box center [195, 129] width 14 height 14
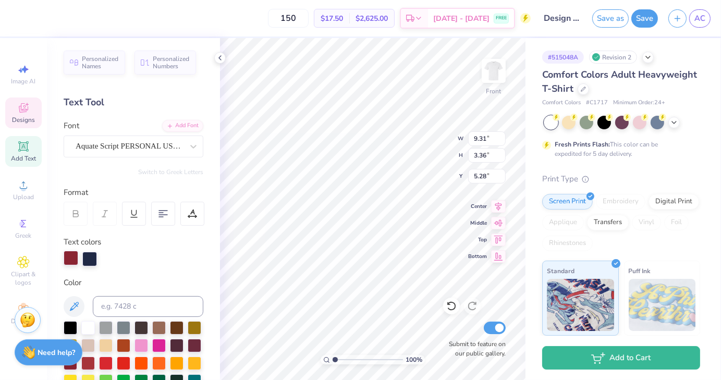
click at [71, 261] on div at bounding box center [71, 258] width 15 height 15
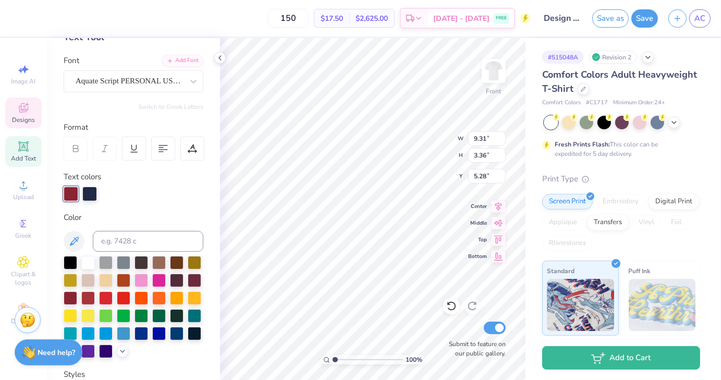
scroll to position [67, 0]
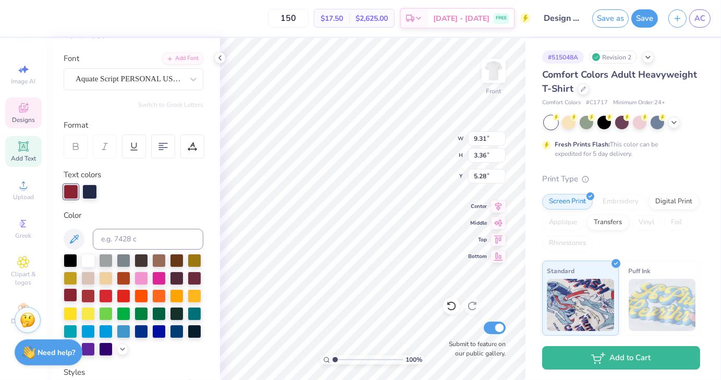
click at [77, 298] on div at bounding box center [71, 295] width 14 height 14
click at [173, 211] on div "Color" at bounding box center [134, 216] width 140 height 12
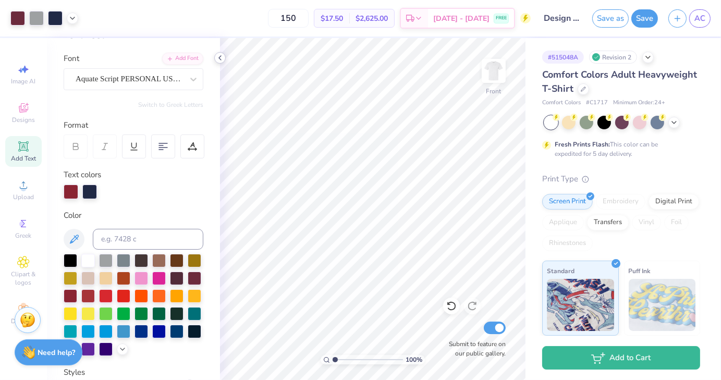
click at [218, 60] on icon at bounding box center [220, 58] width 8 height 8
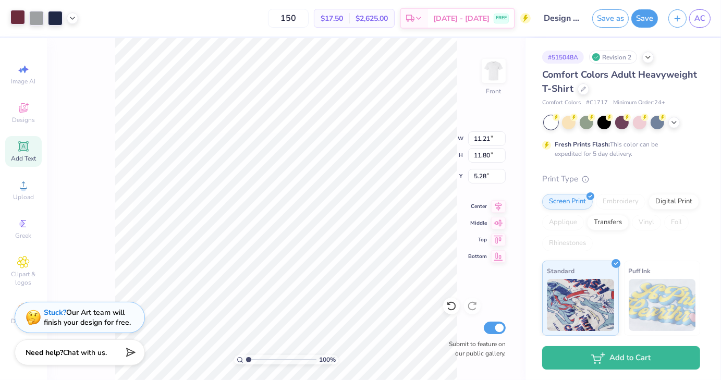
click at [15, 22] on div at bounding box center [17, 17] width 15 height 15
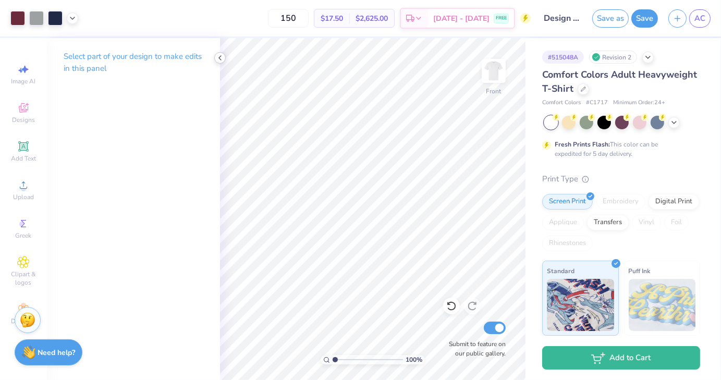
click at [217, 61] on icon at bounding box center [220, 58] width 8 height 8
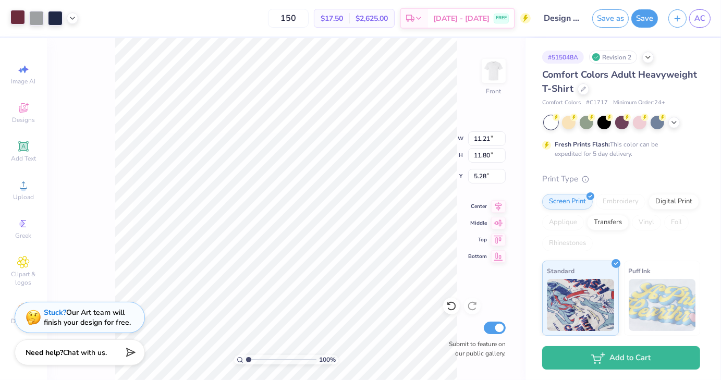
click at [19, 19] on div at bounding box center [17, 17] width 15 height 15
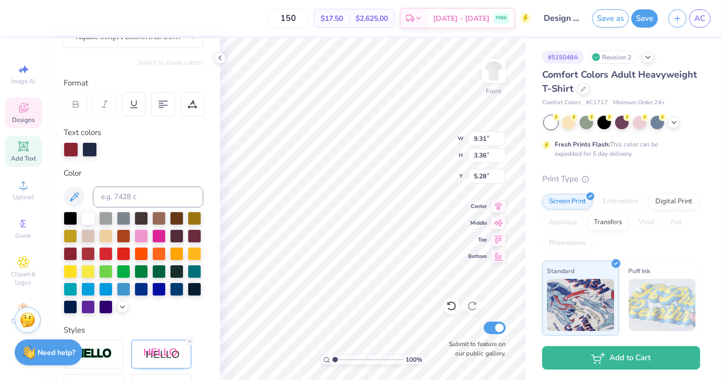
scroll to position [118, 0]
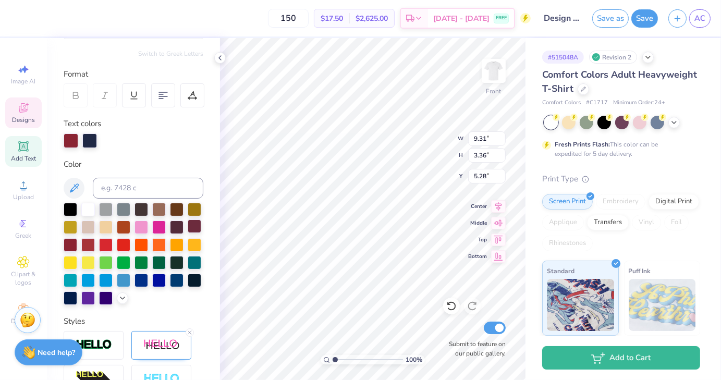
click at [188, 233] on div at bounding box center [195, 226] width 14 height 14
click at [219, 58] on polyline at bounding box center [220, 58] width 2 height 4
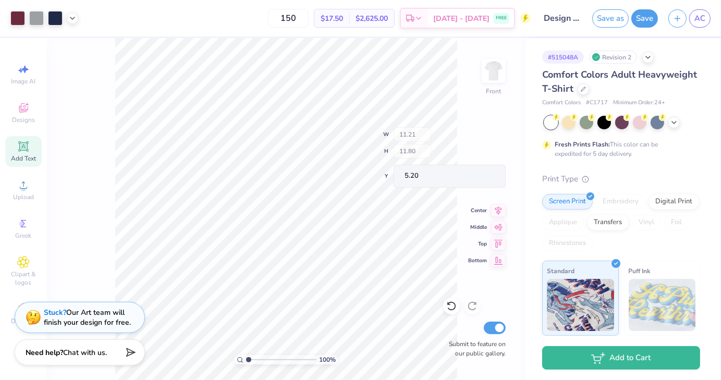
type input "5.20"
type input "14.79"
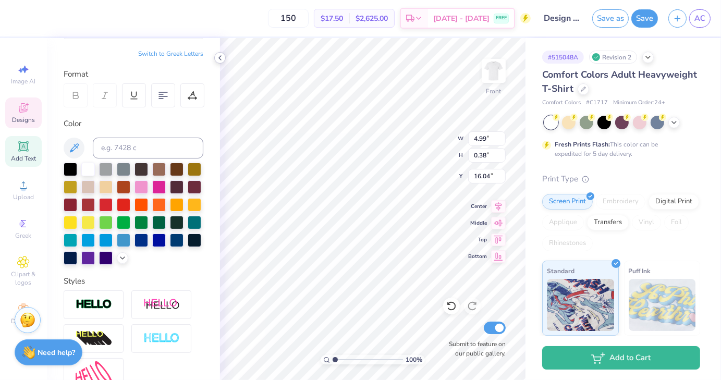
type input "15.70"
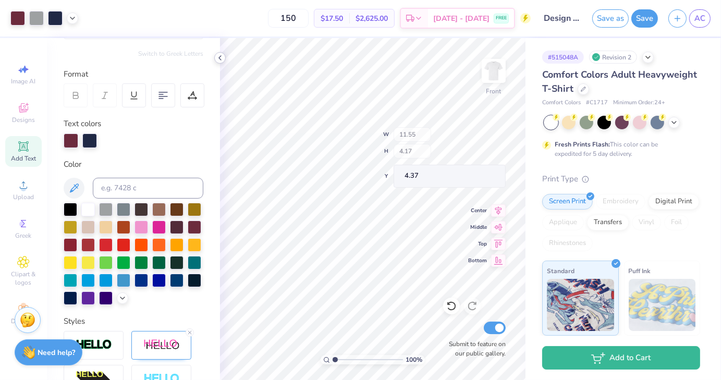
type input "11.55"
type input "4.17"
type input "4.37"
type input "4.31"
type input "12.10"
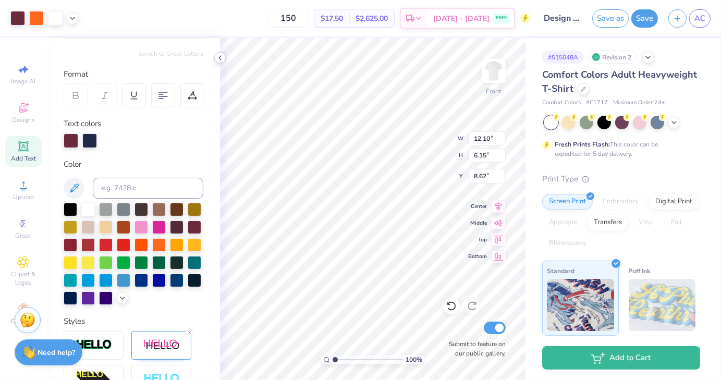
type input "6.15"
type input "12.95"
type input "6.59"
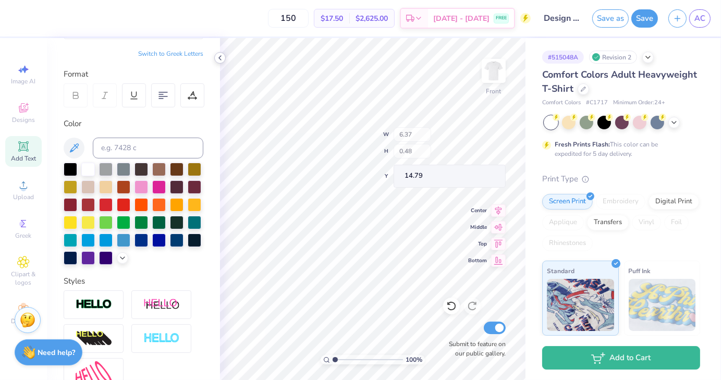
type input "17.56"
type input "8.48"
type input "1.22976977649931"
type input "5.03"
type input "3.98"
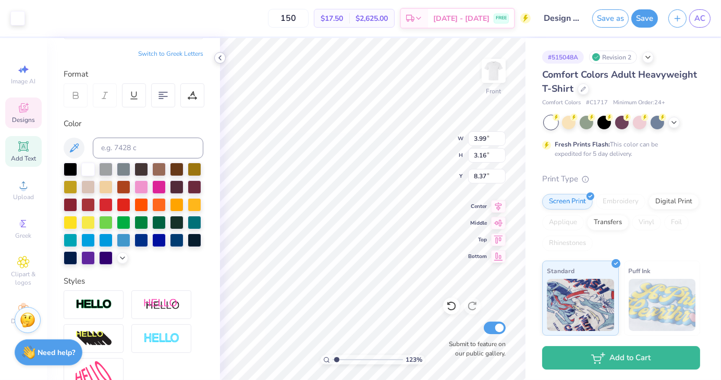
type input "7.55"
type input "1.22976977649931"
type input "8.09"
type input "1.22976977649931"
type input "5.04"
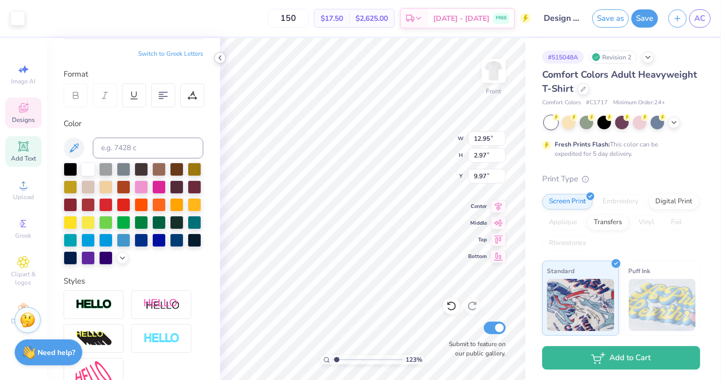
type input "1.22976977649931"
type input "10.20"
type input "1.22976977649931"
type input "11.43"
type input "2.62"
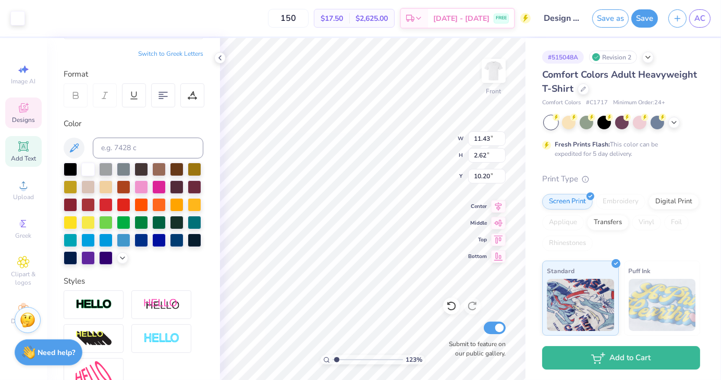
type input "1.22976977649931"
type input "11.13"
type input "1.22976977649931"
type input "5.13"
type input "4.06"
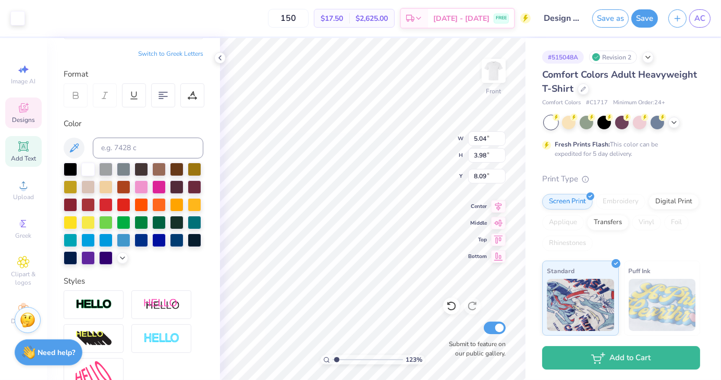
type input "8.01"
type input "1.22976977649931"
type input "10.28"
type input "6.59"
type input "8.62"
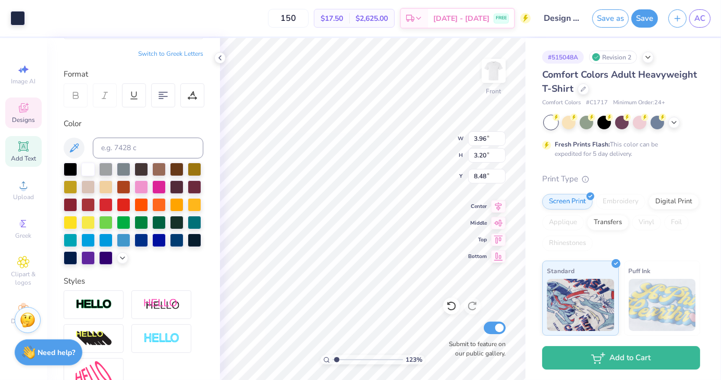
type input "1.22976977649931"
type input "4.61"
type input "3.73"
type input "7.95"
type input "1.22976977649931"
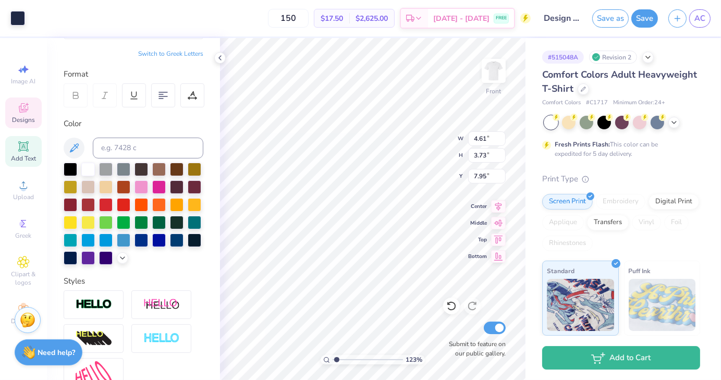
type input "7.99"
type input "1.22976977649931"
type input "5.45"
type input "4.31"
type input "7.76"
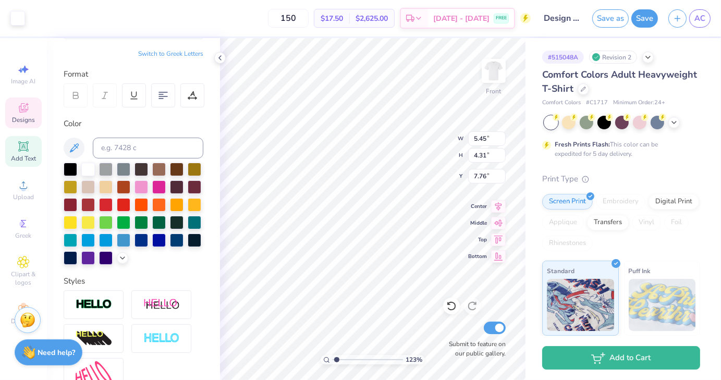
type input "1.22976977649931"
type input "4.61"
type input "3.73"
type input "7.99"
type input "1.22976977649931"
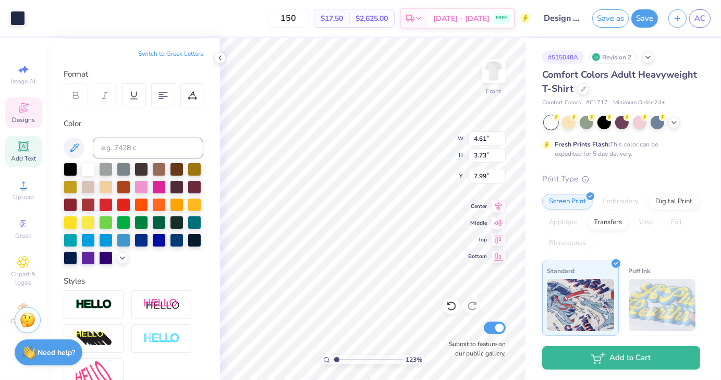
type input "5.31"
type input "4.29"
type input "1.22976977649931"
type input "7.71"
type input "1.22976977649931"
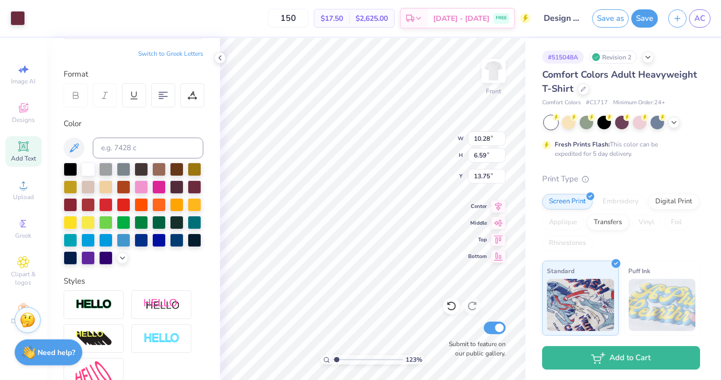
type input "8.48"
type input "1.22976977649931"
type input "7.77"
drag, startPoint x: 337, startPoint y: 362, endPoint x: 347, endPoint y: 360, distance: 9.6
type input "2.65"
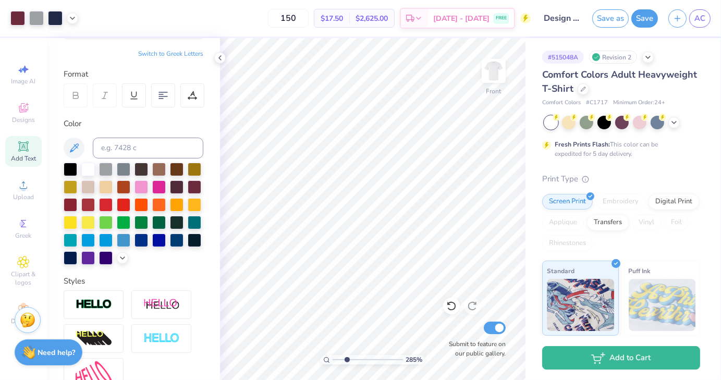
click at [347, 360] on input "range" at bounding box center [368, 359] width 70 height 9
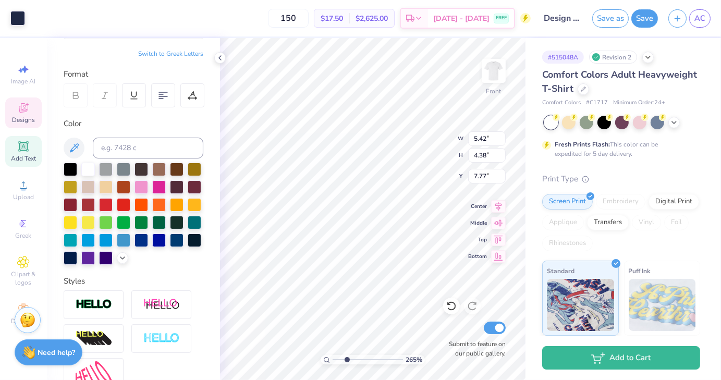
type input "5.42"
type input "4.38"
type input "5.38"
type input "4.25"
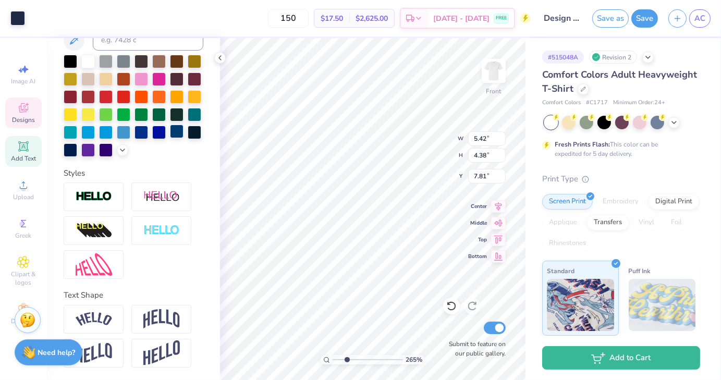
scroll to position [0, 0]
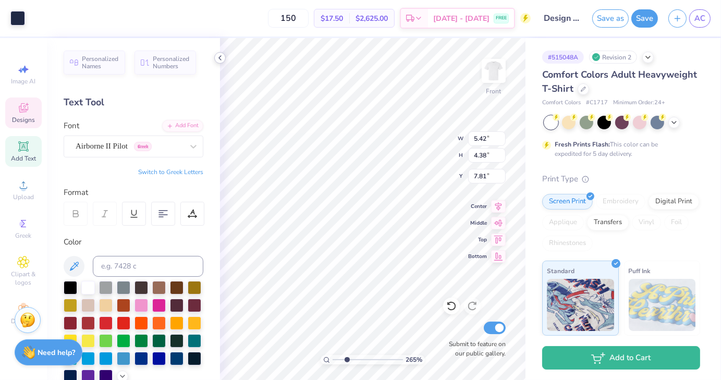
click at [219, 58] on icon at bounding box center [220, 58] width 8 height 8
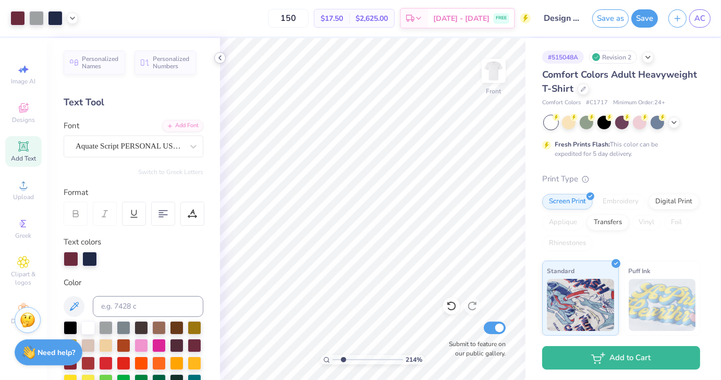
click at [219, 56] on icon at bounding box center [220, 58] width 8 height 8
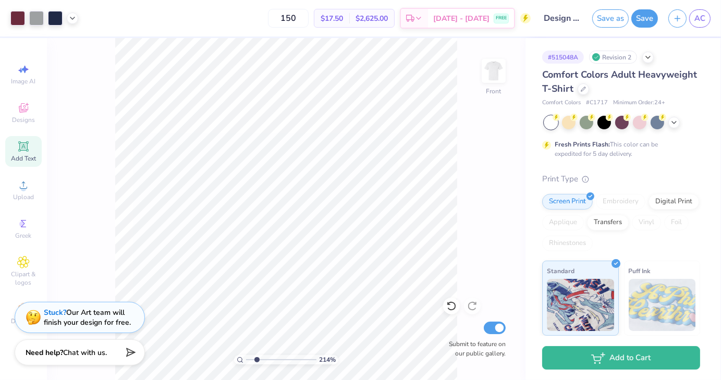
click at [103, 188] on div "214 % Front Submit to feature on our public gallery." at bounding box center [286, 209] width 479 height 342
drag, startPoint x: 257, startPoint y: 358, endPoint x: 230, endPoint y: 354, distance: 27.4
click at [246, 355] on input "range" at bounding box center [281, 359] width 70 height 9
drag, startPoint x: 248, startPoint y: 359, endPoint x: 277, endPoint y: 356, distance: 28.8
click at [277, 356] on input "range" at bounding box center [281, 359] width 70 height 9
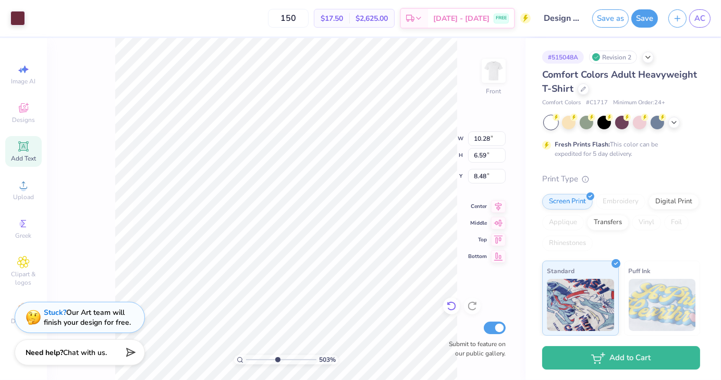
click at [447, 307] on icon at bounding box center [451, 306] width 10 height 10
click at [433, 129] on div "232 % Front W 4.93 4.93 " H 3.90 3.90 " Y 8.37 8.37 " Center Middle Top Bottom …" at bounding box center [286, 209] width 479 height 342
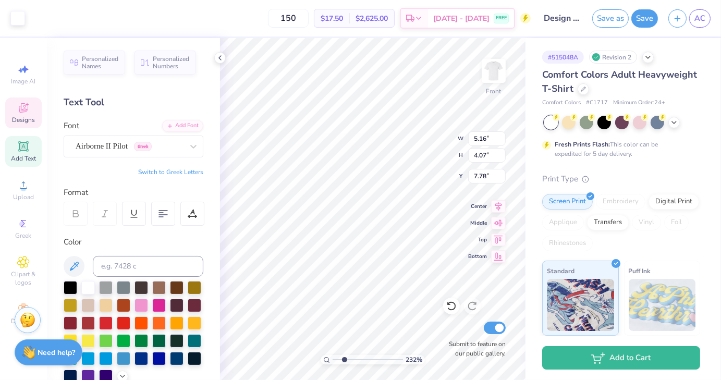
click at [27, 112] on icon at bounding box center [23, 108] width 13 height 13
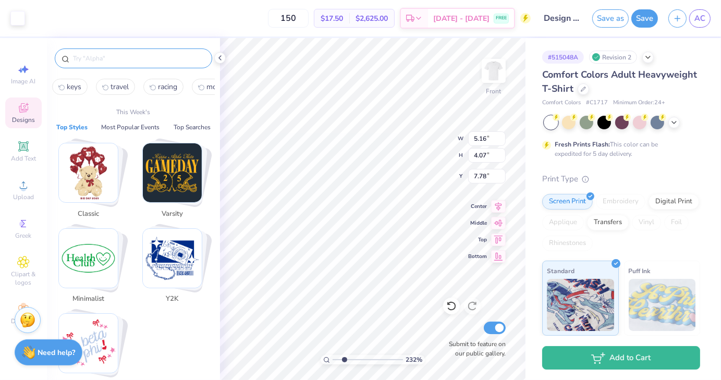
click at [124, 60] on input "text" at bounding box center [138, 58] width 133 height 10
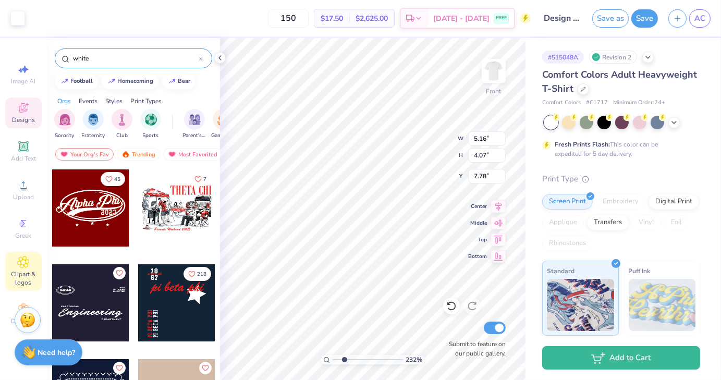
click at [21, 275] on span "Clipart & logos" at bounding box center [23, 278] width 36 height 17
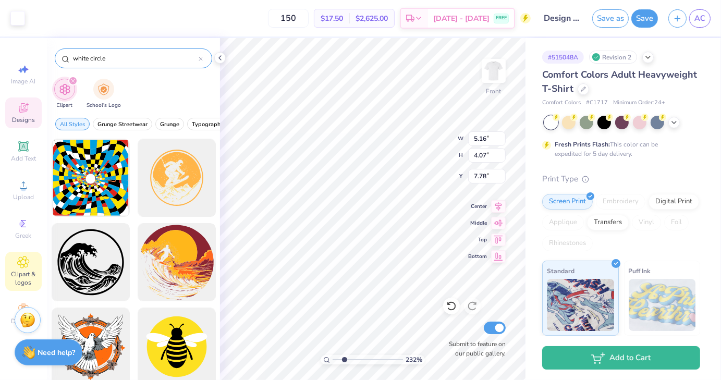
drag, startPoint x: 116, startPoint y: 56, endPoint x: 90, endPoint y: 55, distance: 25.6
click at [90, 55] on input "white circle" at bounding box center [135, 58] width 127 height 10
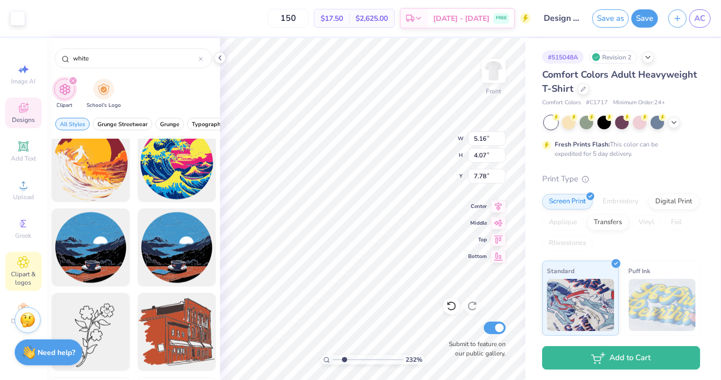
scroll to position [4660, 0]
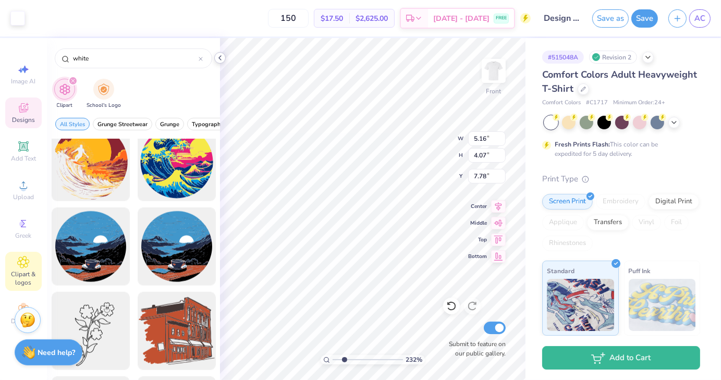
click at [223, 54] on icon at bounding box center [220, 58] width 8 height 8
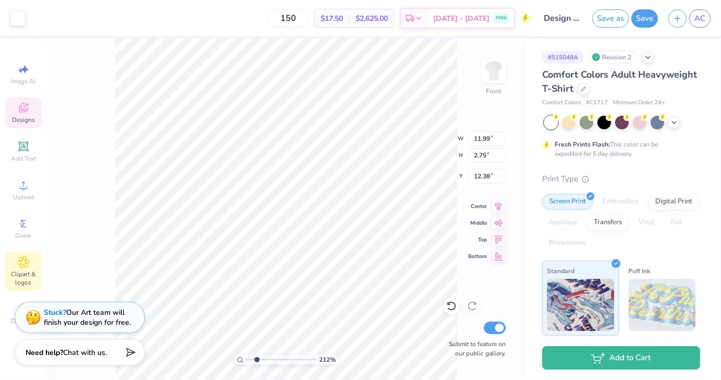
click at [27, 272] on span "Clipart & logos" at bounding box center [23, 278] width 36 height 17
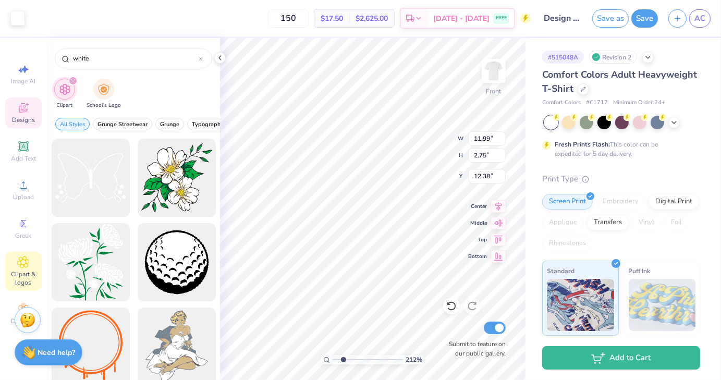
drag, startPoint x: 113, startPoint y: 55, endPoint x: 45, endPoint y: 44, distance: 68.6
click at [45, 44] on div "Art colors 150 $17.50 Per Item $2,625.00 Total Est. Delivery [DATE] - [DATE] FR…" at bounding box center [360, 190] width 721 height 380
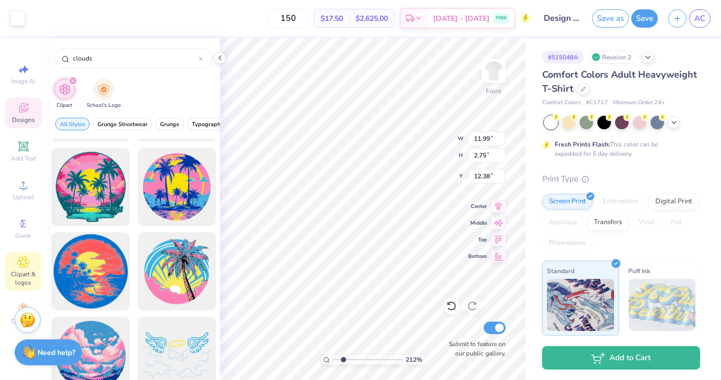
scroll to position [1428, 0]
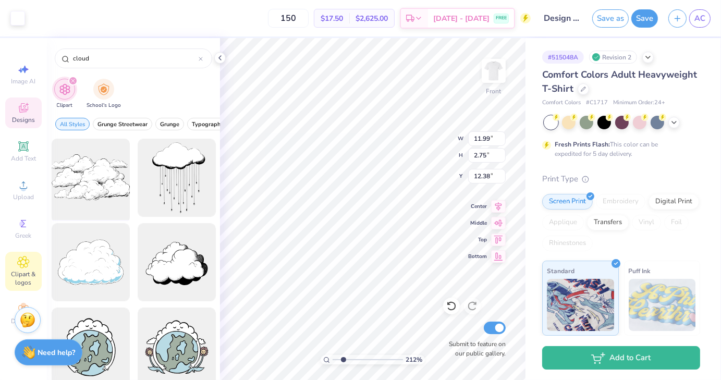
click at [90, 160] on div at bounding box center [90, 178] width 86 height 86
click at [221, 59] on icon at bounding box center [220, 58] width 8 height 8
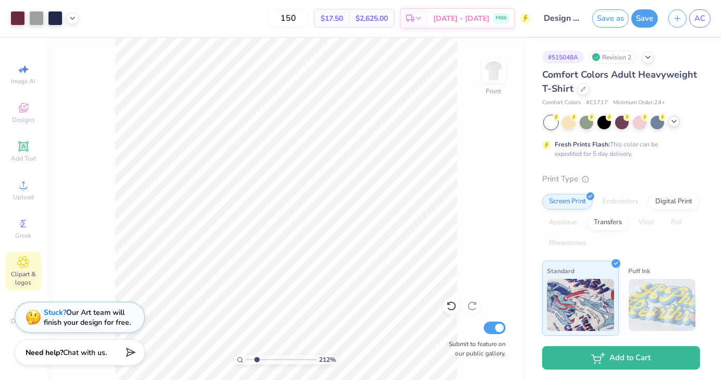
click at [676, 122] on icon at bounding box center [674, 121] width 8 height 8
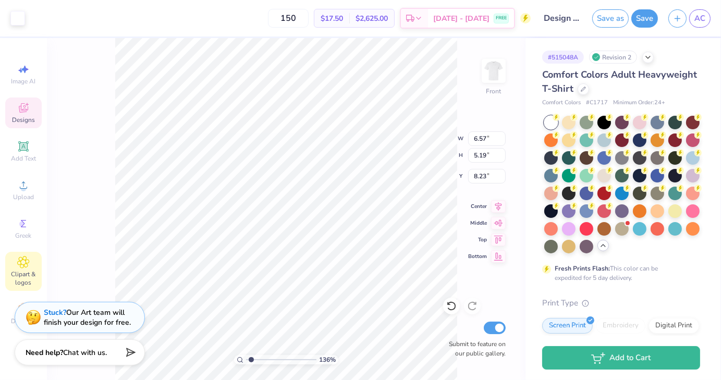
click at [30, 122] on span "Designs" at bounding box center [23, 120] width 23 height 8
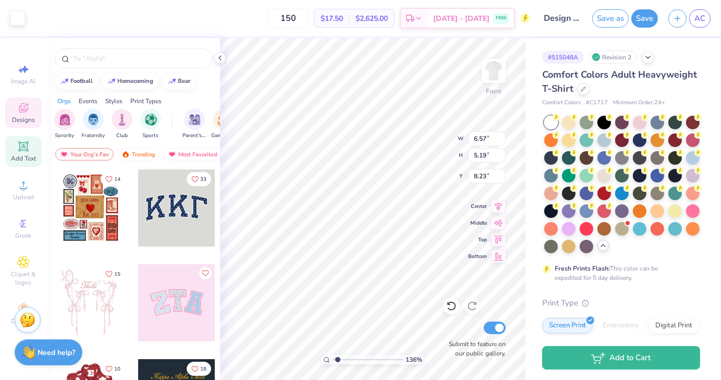
click at [29, 150] on icon at bounding box center [23, 146] width 13 height 13
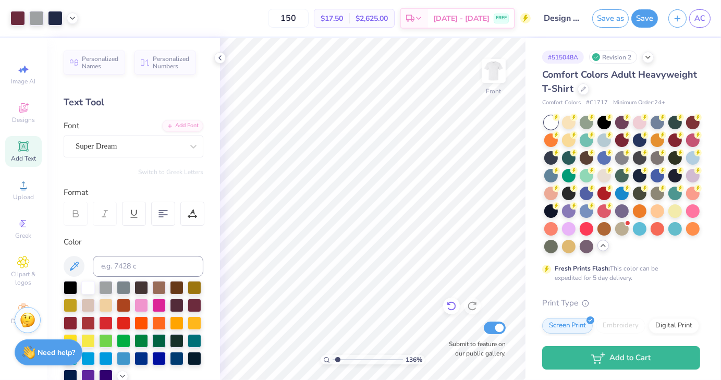
click at [455, 311] on icon at bounding box center [451, 306] width 10 height 10
click at [452, 304] on icon at bounding box center [451, 306] width 10 height 10
click at [651, 164] on div at bounding box center [658, 157] width 14 height 14
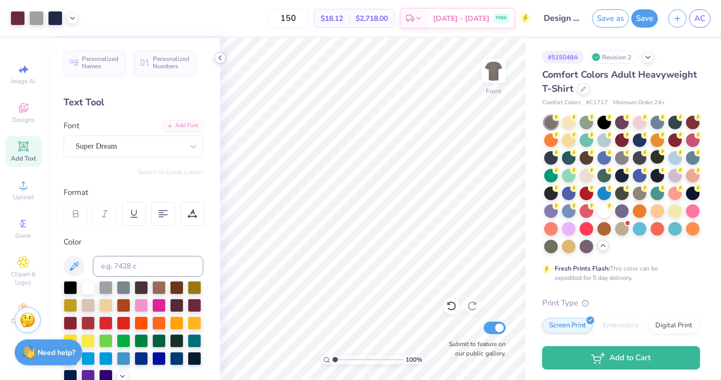
click at [221, 58] on icon at bounding box center [220, 58] width 8 height 8
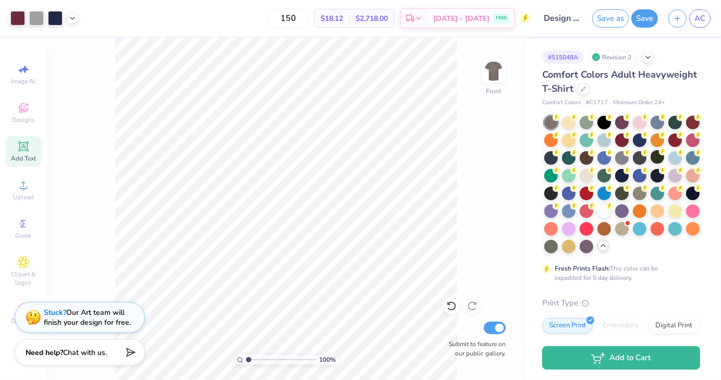
click at [245, 360] on div "100 %" at bounding box center [286, 359] width 104 height 9
click at [629, 161] on div at bounding box center [622, 157] width 14 height 14
click at [558, 193] on div at bounding box center [551, 193] width 14 height 14
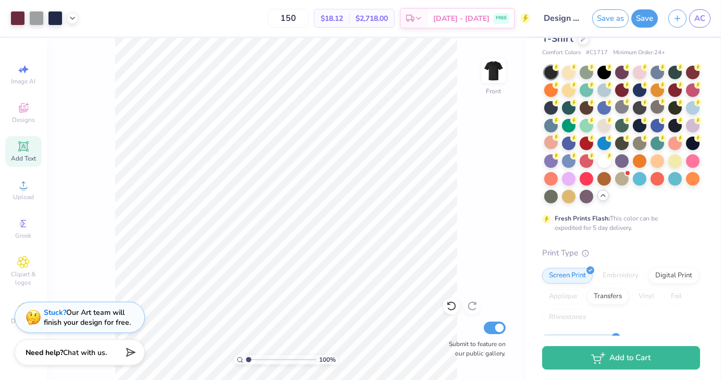
scroll to position [0, 0]
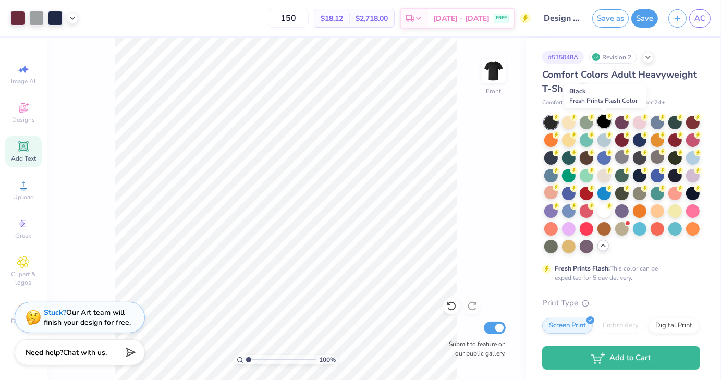
click at [603, 125] on div at bounding box center [604, 122] width 14 height 14
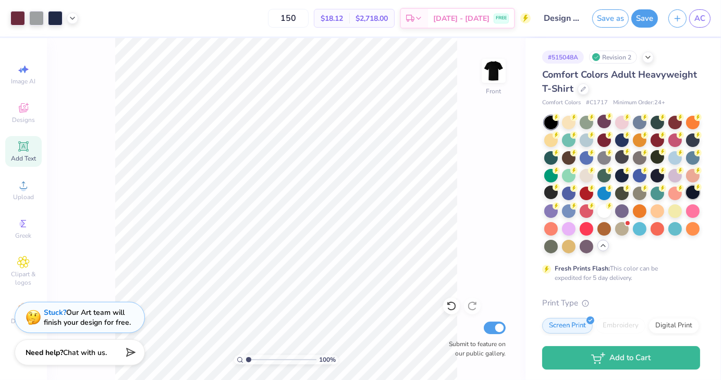
click at [686, 199] on div at bounding box center [693, 193] width 14 height 14
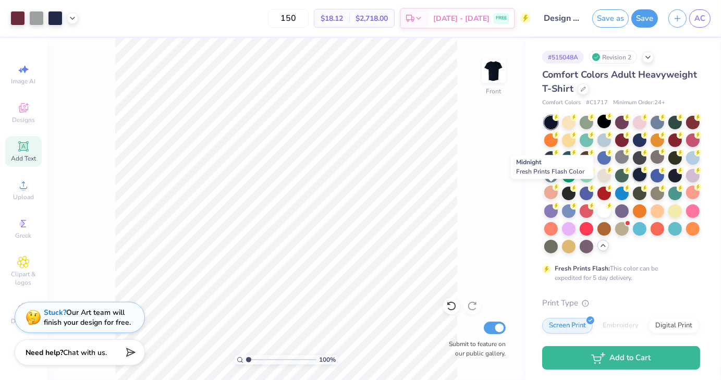
click at [633, 181] on div at bounding box center [640, 175] width 14 height 14
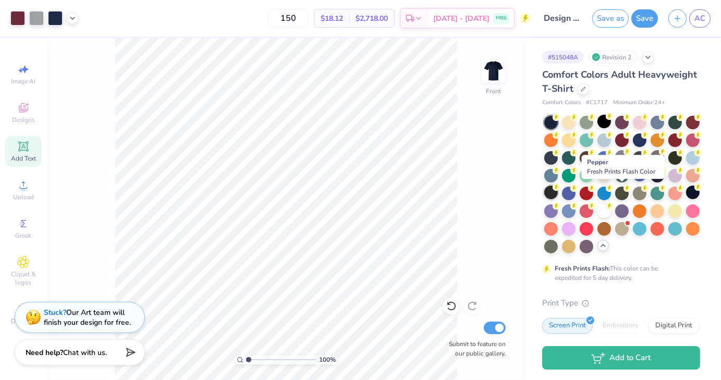
click at [558, 199] on div at bounding box center [551, 193] width 14 height 14
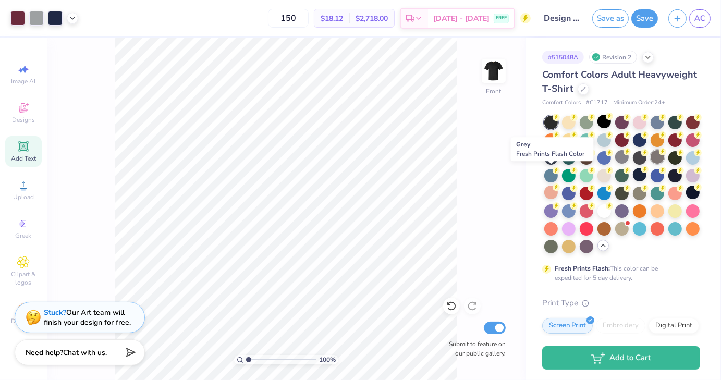
click at [651, 164] on div at bounding box center [658, 157] width 14 height 14
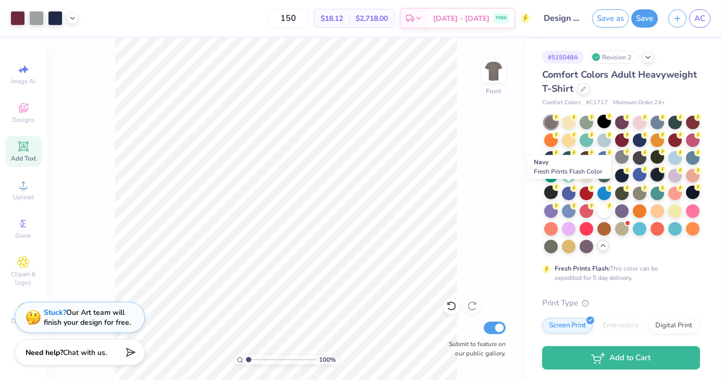
click at [651, 181] on div at bounding box center [658, 175] width 14 height 14
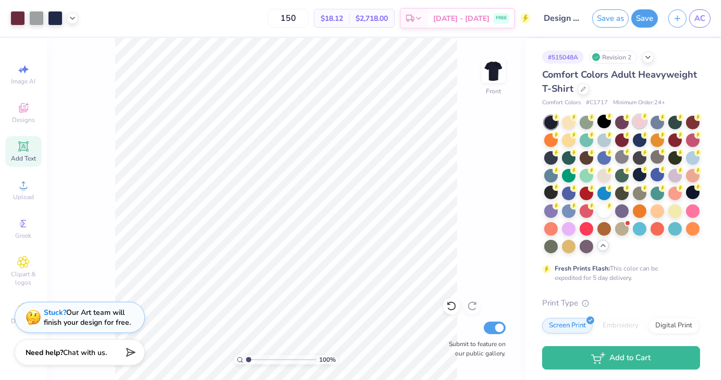
click at [640, 126] on div at bounding box center [640, 122] width 14 height 14
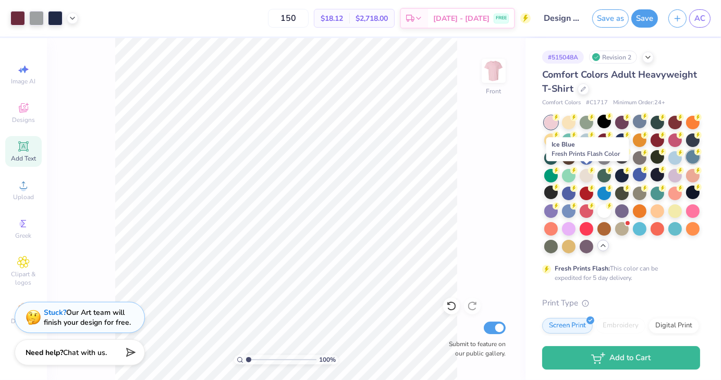
click at [686, 164] on div at bounding box center [693, 157] width 14 height 14
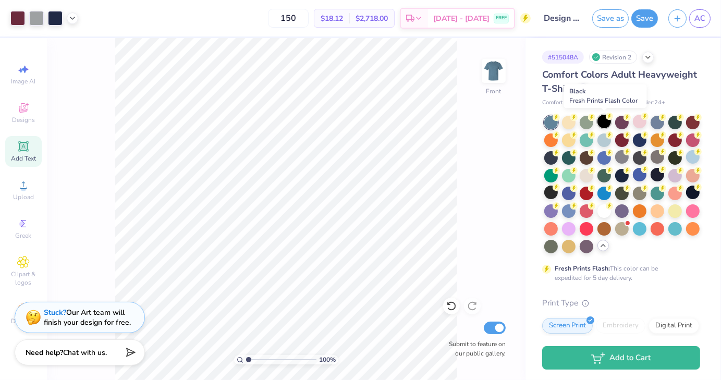
click at [603, 125] on div at bounding box center [604, 122] width 14 height 14
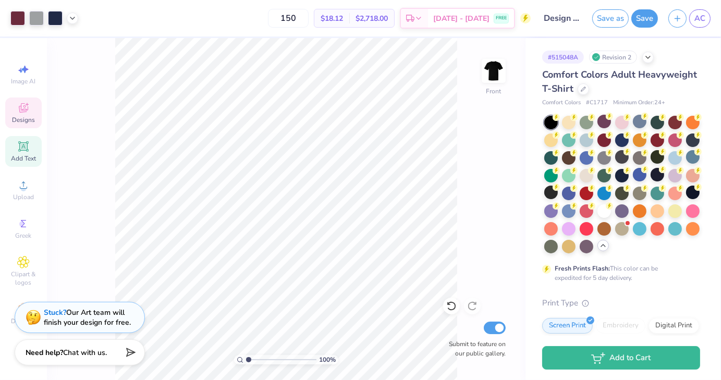
click at [24, 111] on icon at bounding box center [23, 109] width 8 height 7
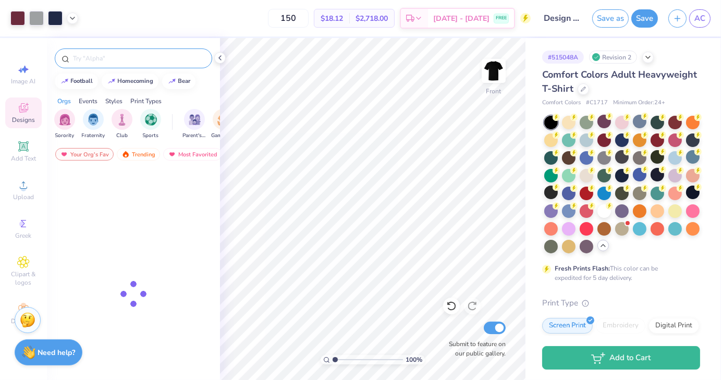
click at [88, 63] on div at bounding box center [133, 58] width 157 height 20
click at [88, 59] on input "text" at bounding box center [138, 58] width 133 height 10
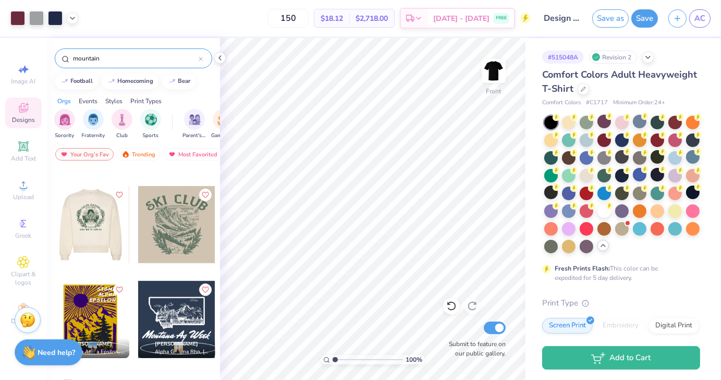
scroll to position [648, 0]
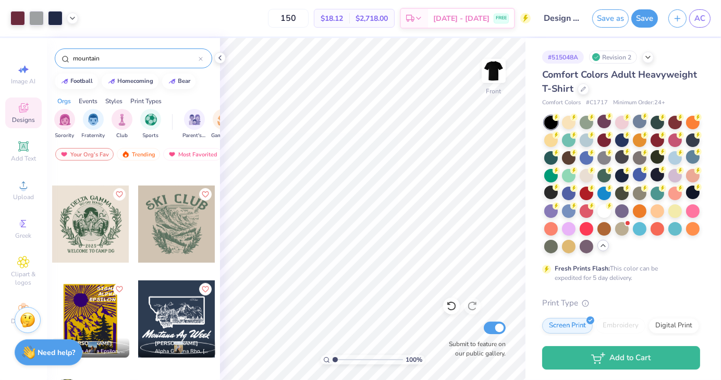
click at [165, 229] on div at bounding box center [176, 224] width 77 height 77
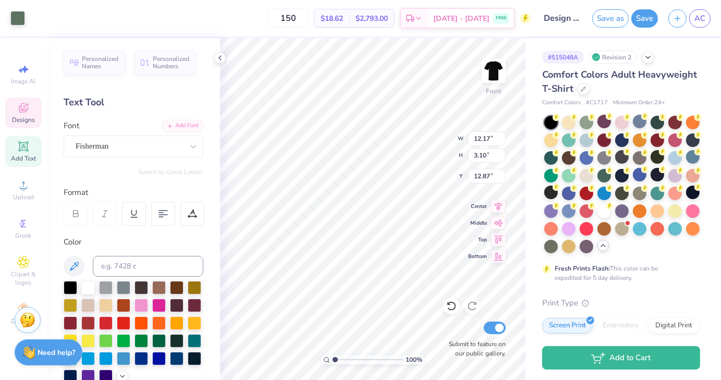
scroll to position [8, 1]
click at [24, 110] on icon at bounding box center [23, 107] width 9 height 9
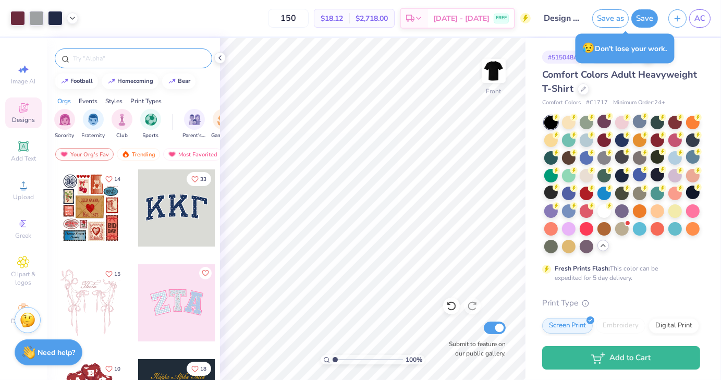
click at [104, 54] on input "text" at bounding box center [138, 58] width 133 height 10
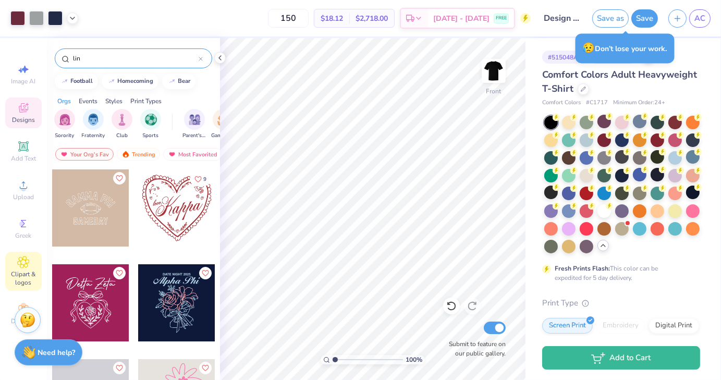
click at [33, 261] on div "Clipart & logos" at bounding box center [23, 271] width 36 height 39
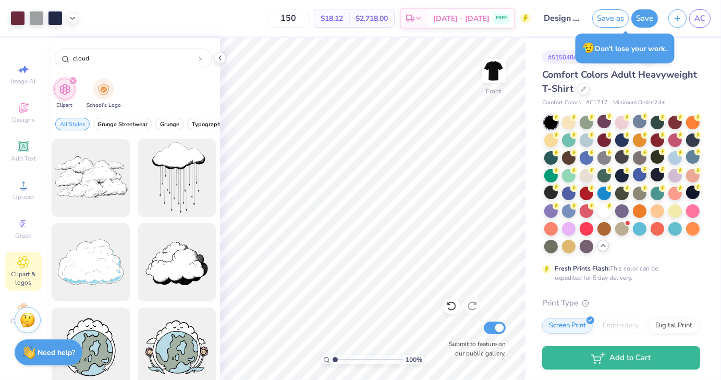
drag, startPoint x: 111, startPoint y: 59, endPoint x: 35, endPoint y: 47, distance: 77.0
click at [35, 47] on div "Art colors 150 $18.12 Per Item $2,718.00 Total Est. Delivery [DATE] - [DATE] FR…" at bounding box center [360, 190] width 721 height 380
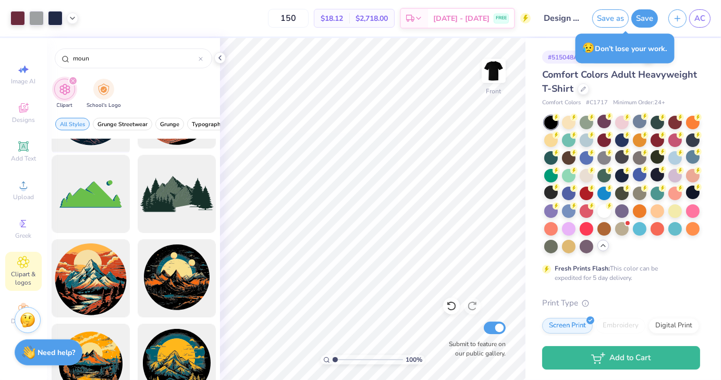
scroll to position [152, 0]
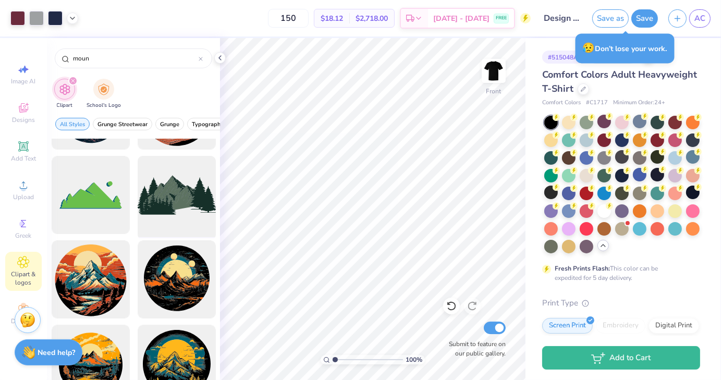
click at [164, 196] on div at bounding box center [176, 195] width 86 height 86
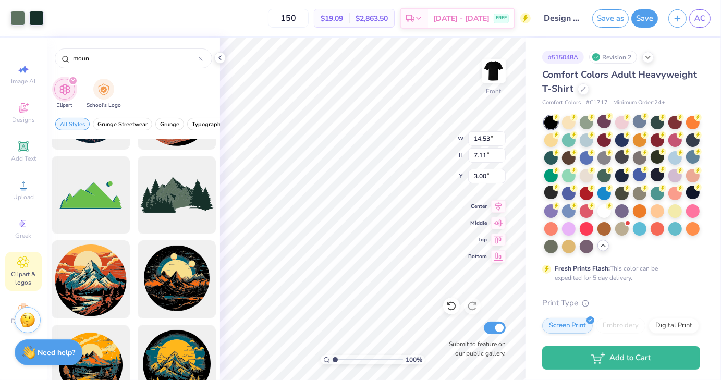
scroll to position [0, 0]
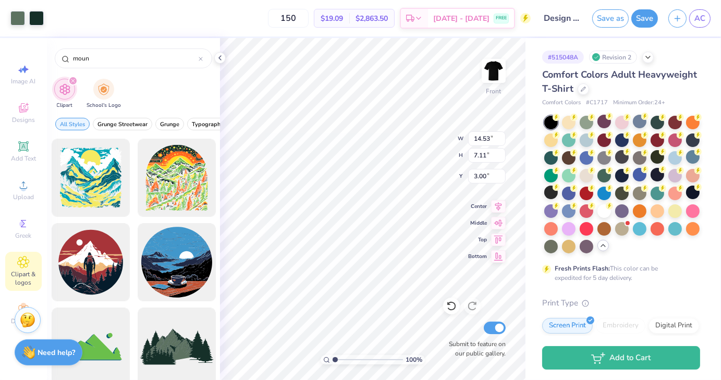
click at [24, 262] on icon at bounding box center [23, 262] width 5 height 5
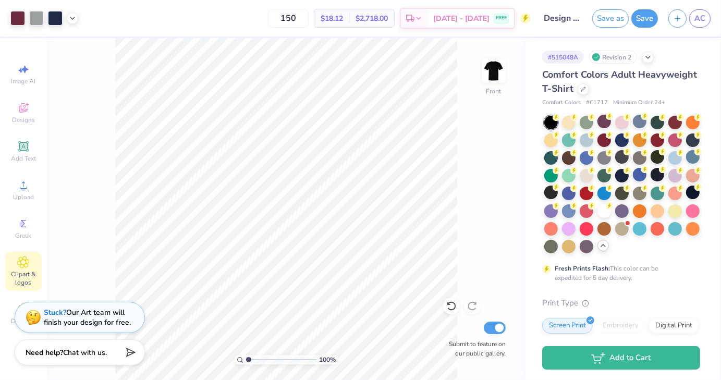
click at [21, 273] on span "Clipart & logos" at bounding box center [23, 278] width 36 height 17
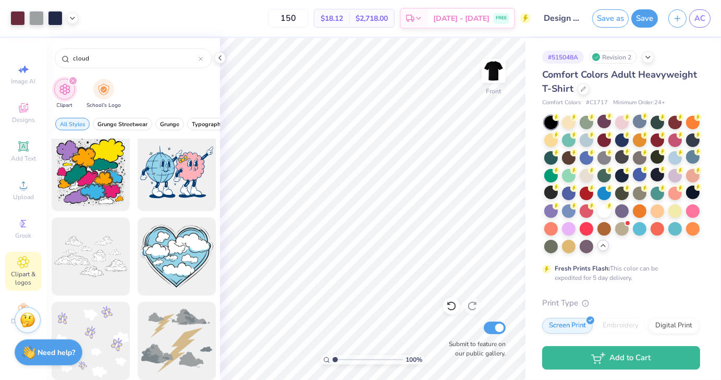
scroll to position [434, 0]
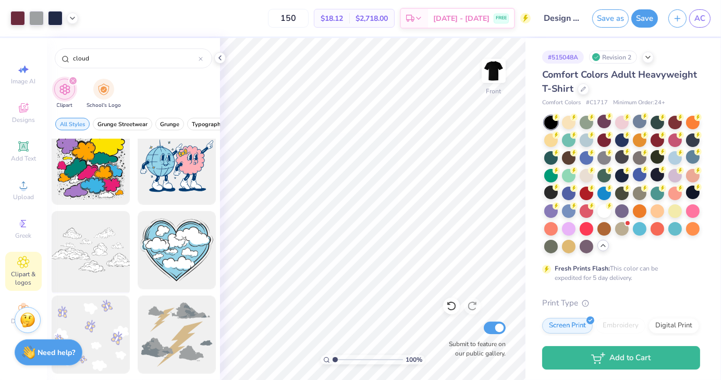
click at [73, 249] on div at bounding box center [90, 250] width 86 height 86
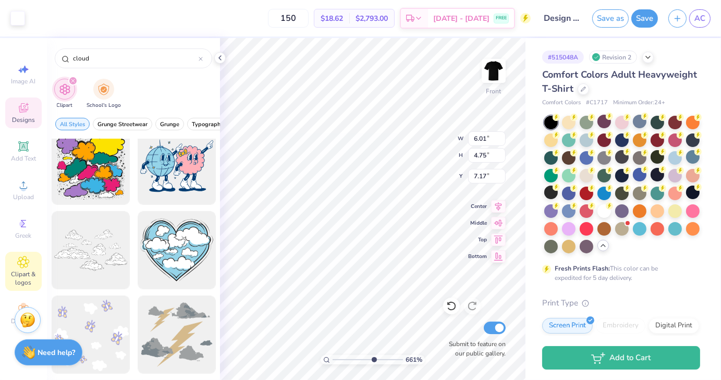
drag, startPoint x: 336, startPoint y: 359, endPoint x: 371, endPoint y: 358, distance: 35.5
click at [371, 358] on input "range" at bounding box center [368, 359] width 70 height 9
drag, startPoint x: 347, startPoint y: 360, endPoint x: 324, endPoint y: 359, distance: 23.0
click at [333, 359] on input "range" at bounding box center [368, 359] width 70 height 9
click at [221, 57] on icon at bounding box center [220, 58] width 8 height 8
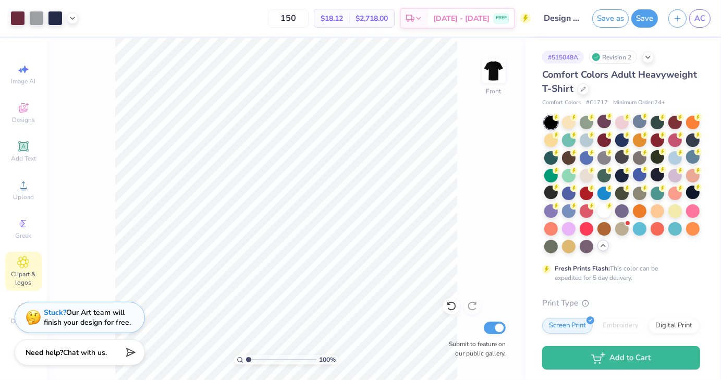
click at [11, 276] on span "Clipart & logos" at bounding box center [23, 278] width 36 height 17
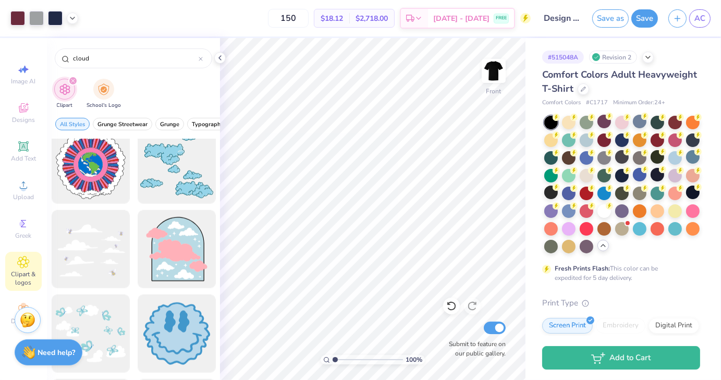
scroll to position [869, 0]
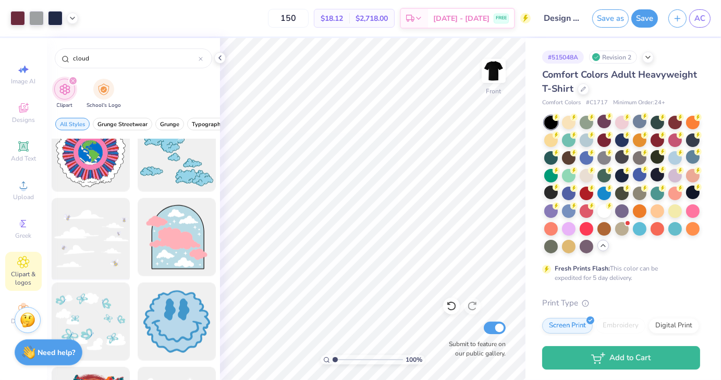
click at [90, 263] on div at bounding box center [90, 237] width 86 height 86
click at [475, 325] on div "110 % Front Submit to feature on our public gallery." at bounding box center [372, 209] width 305 height 342
click at [454, 313] on div "110 % Front Submit to feature on our public gallery." at bounding box center [372, 209] width 305 height 342
click at [14, 15] on div at bounding box center [17, 17] width 15 height 15
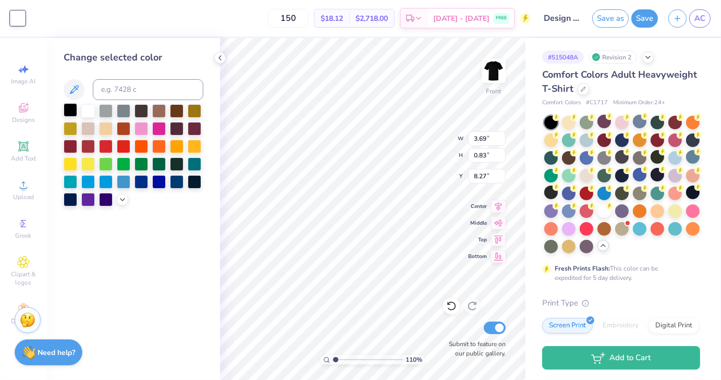
click at [67, 109] on div at bounding box center [71, 110] width 14 height 14
click at [78, 91] on icon at bounding box center [74, 89] width 13 height 13
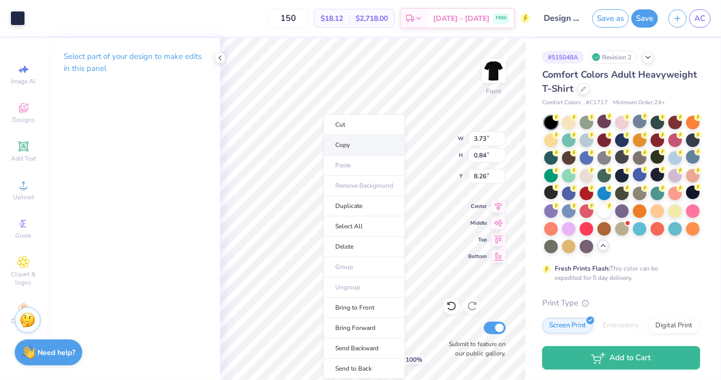
click at [344, 146] on li "Copy" at bounding box center [364, 145] width 82 height 20
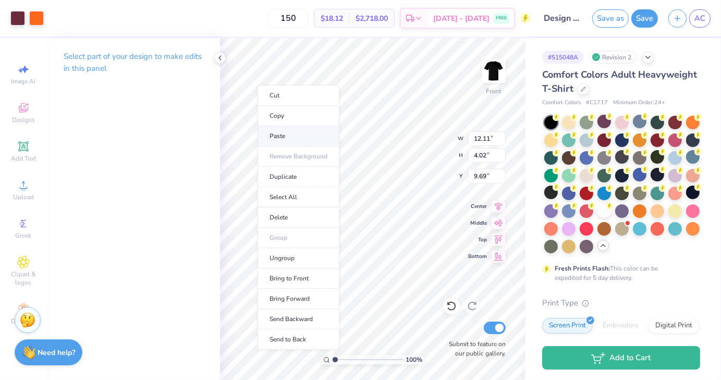
click at [291, 135] on li "Paste" at bounding box center [299, 136] width 82 height 20
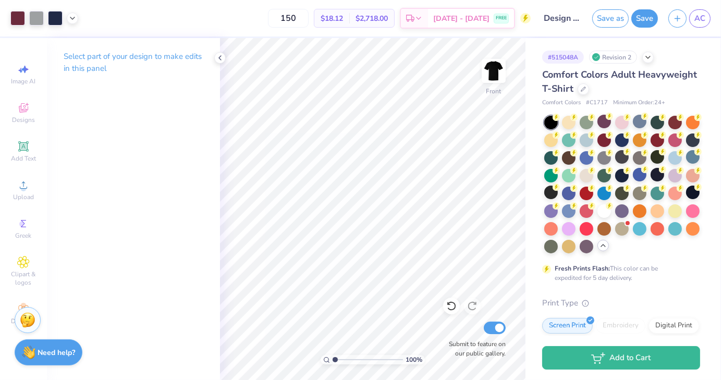
click at [333, 360] on input "range" at bounding box center [368, 359] width 70 height 9
click at [450, 310] on icon at bounding box center [451, 306] width 10 height 10
click at [450, 305] on icon at bounding box center [451, 306] width 10 height 10
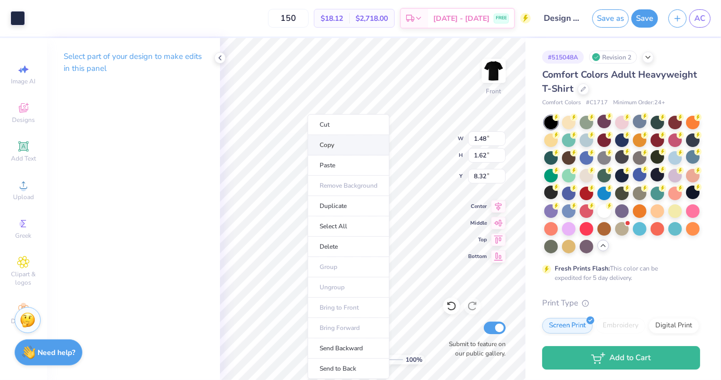
click at [333, 144] on li "Copy" at bounding box center [349, 145] width 82 height 20
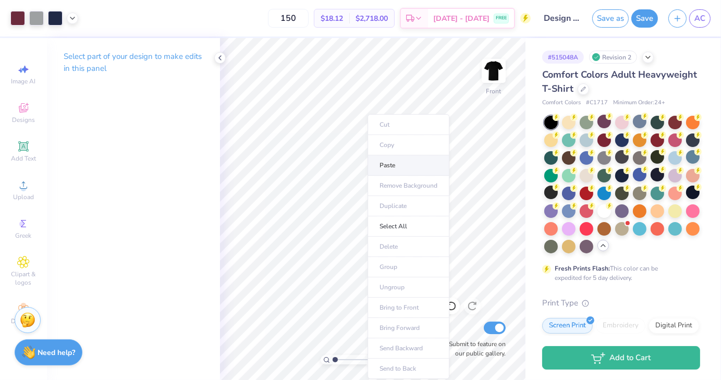
click at [403, 171] on li "Paste" at bounding box center [408, 165] width 82 height 20
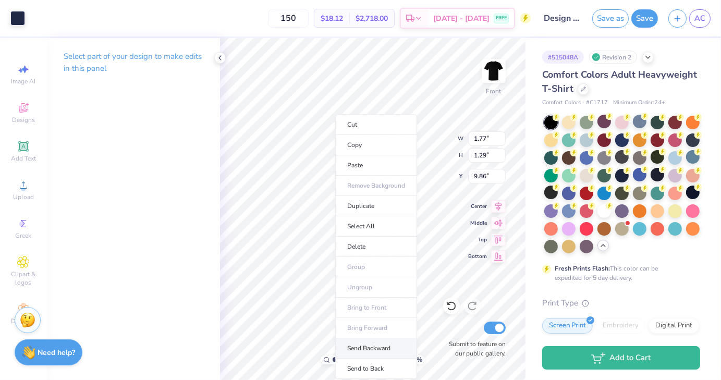
click at [365, 349] on li "Send Backward" at bounding box center [376, 348] width 82 height 20
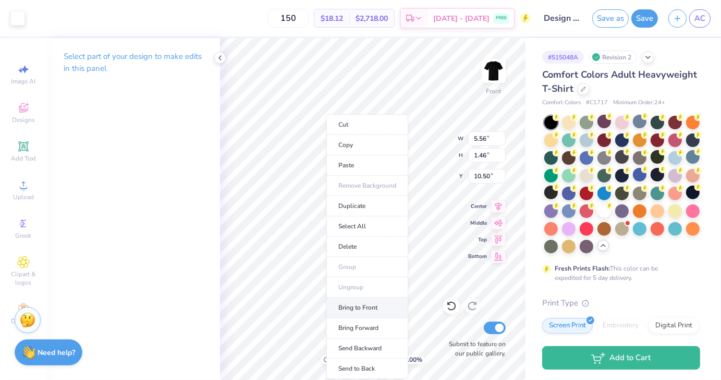
click at [363, 303] on li "Bring to Front" at bounding box center [367, 308] width 82 height 20
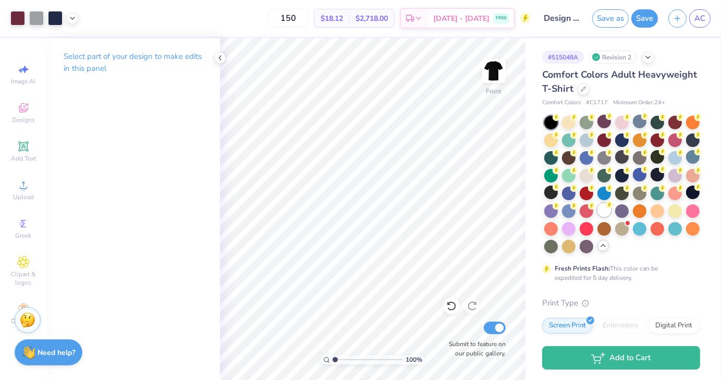
click at [597, 217] on div at bounding box center [604, 210] width 14 height 14
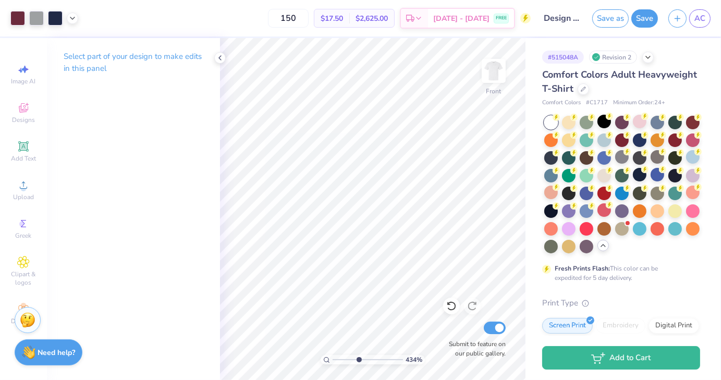
drag, startPoint x: 335, startPoint y: 361, endPoint x: 360, endPoint y: 364, distance: 25.2
click at [360, 364] on input "range" at bounding box center [368, 359] width 70 height 9
click at [217, 61] on icon at bounding box center [220, 58] width 8 height 8
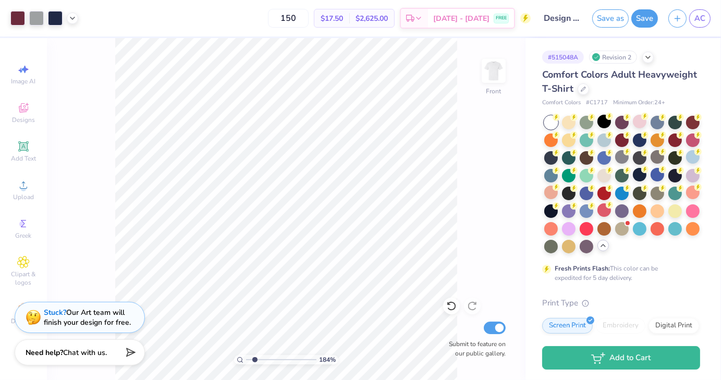
click at [85, 169] on div "184 % Front Submit to feature on our public gallery." at bounding box center [286, 209] width 479 height 342
click at [605, 123] on div at bounding box center [604, 122] width 14 height 14
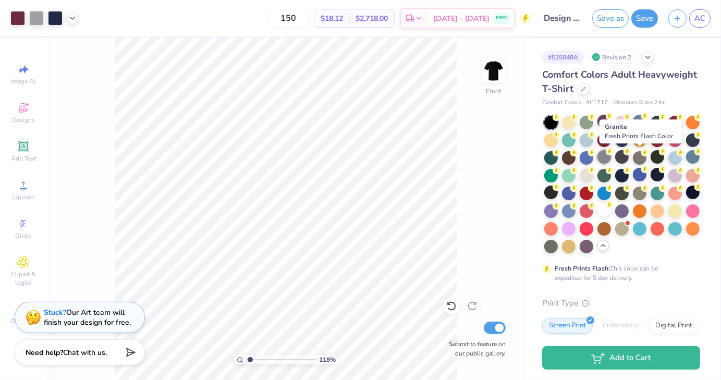
click at [611, 162] on div at bounding box center [604, 157] width 14 height 14
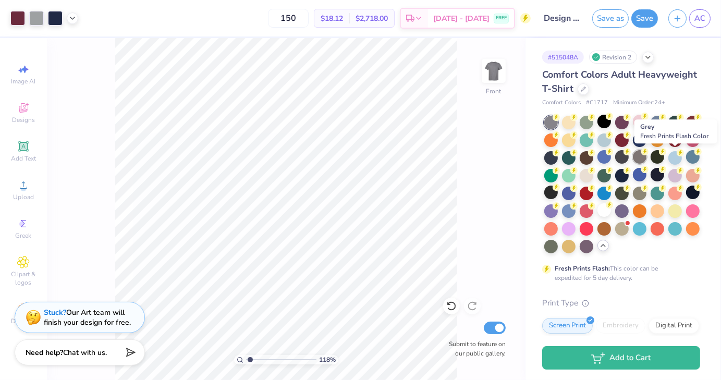
click at [646, 158] on div at bounding box center [640, 157] width 14 height 14
drag, startPoint x: 250, startPoint y: 358, endPoint x: 261, endPoint y: 360, distance: 11.7
click at [261, 360] on input "range" at bounding box center [281, 359] width 70 height 9
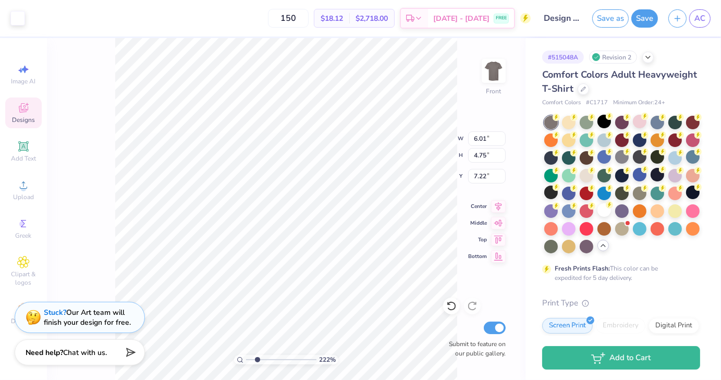
click at [431, 128] on div "222 % Front W 6.01 6.01 " H 4.75 4.75 " Y 7.22 7.22 " Center Middle Top Bottom …" at bounding box center [286, 209] width 479 height 342
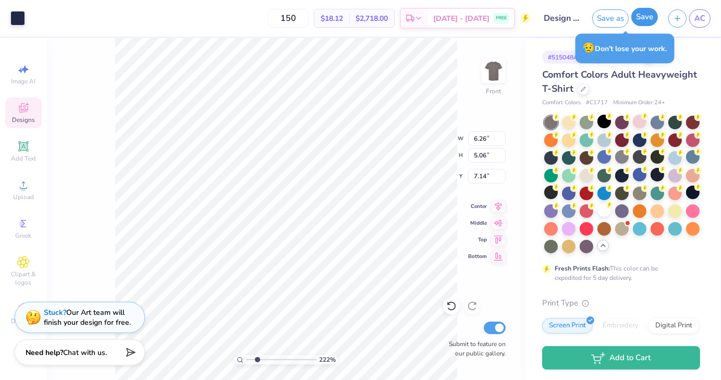
click at [647, 16] on button "Save" at bounding box center [644, 17] width 27 height 18
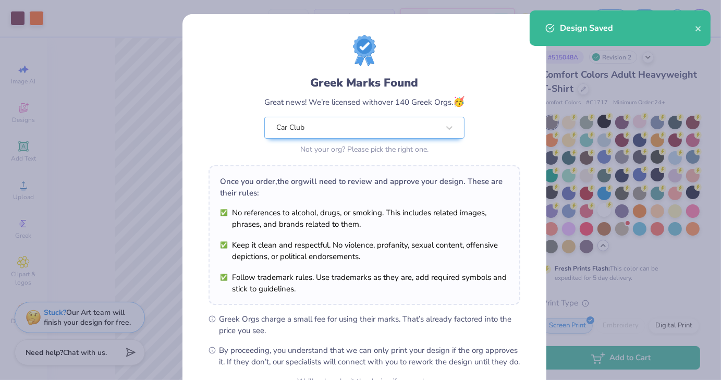
click at [435, 172] on body "Art colors 150 $18.12 Per Item $2,718.00 Total Est. Delivery [DATE] - [DATE] FR…" at bounding box center [360, 190] width 721 height 380
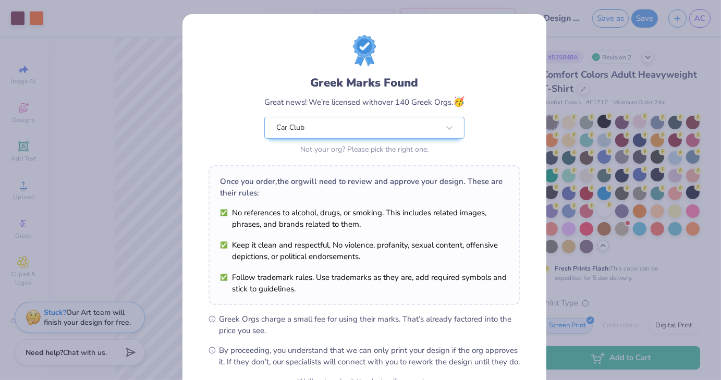
scroll to position [107, 0]
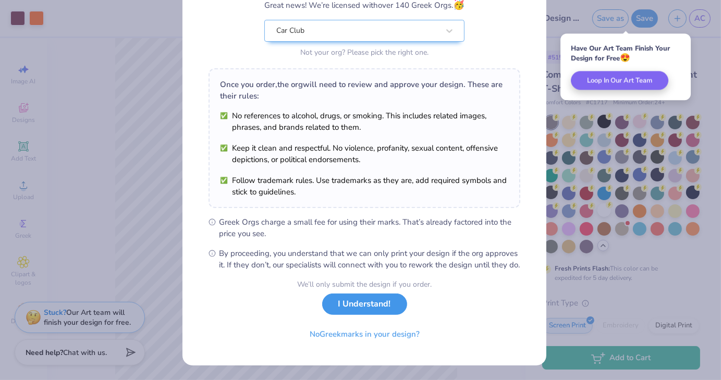
click at [349, 312] on button "I Understand!" at bounding box center [364, 303] width 85 height 21
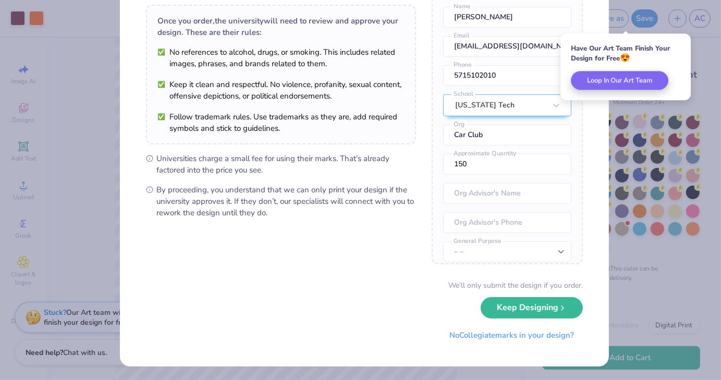
scroll to position [0, 0]
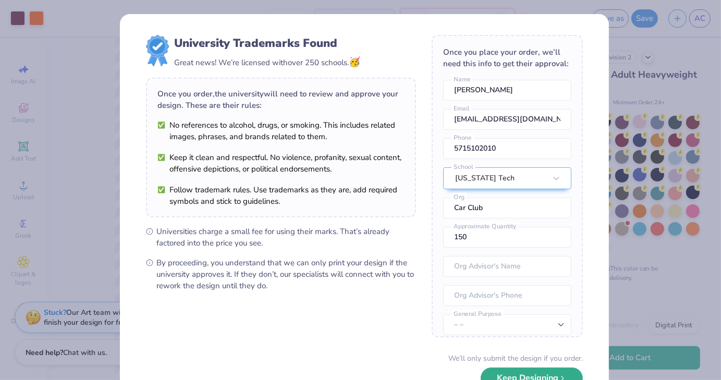
click at [503, 374] on button "Keep Designing" at bounding box center [532, 377] width 102 height 21
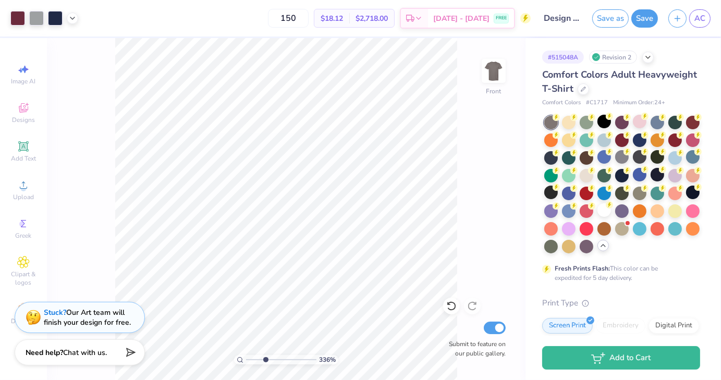
drag, startPoint x: 257, startPoint y: 359, endPoint x: 265, endPoint y: 359, distance: 7.8
click at [265, 359] on input "range" at bounding box center [281, 359] width 70 height 9
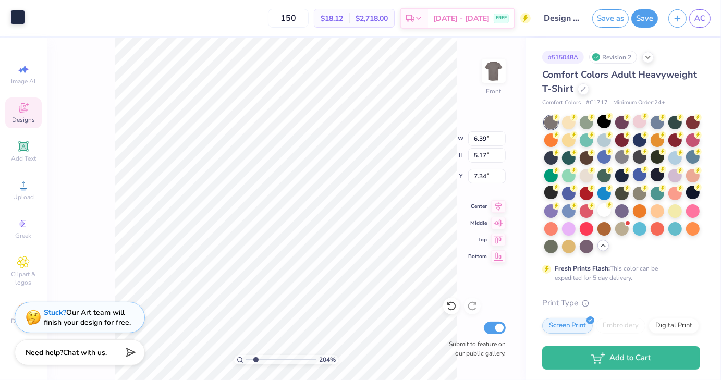
click at [22, 19] on div at bounding box center [17, 17] width 15 height 15
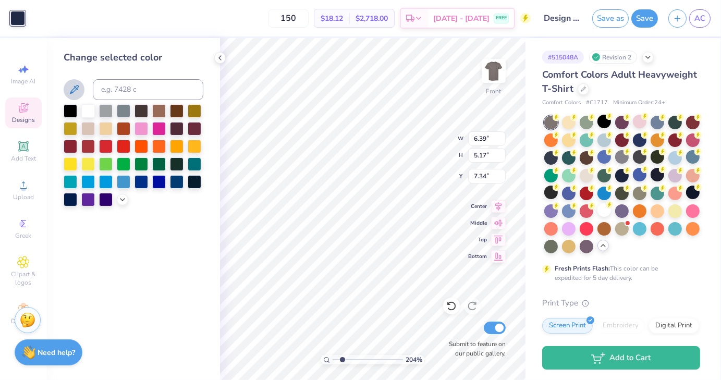
click at [76, 91] on icon at bounding box center [74, 89] width 13 height 13
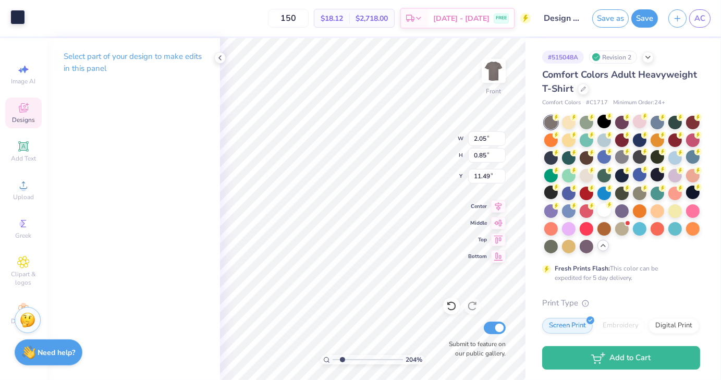
click at [18, 21] on div at bounding box center [17, 17] width 15 height 15
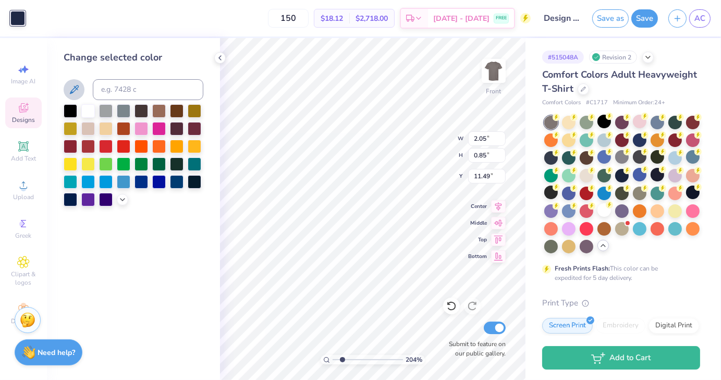
click at [74, 87] on icon at bounding box center [74, 89] width 9 height 9
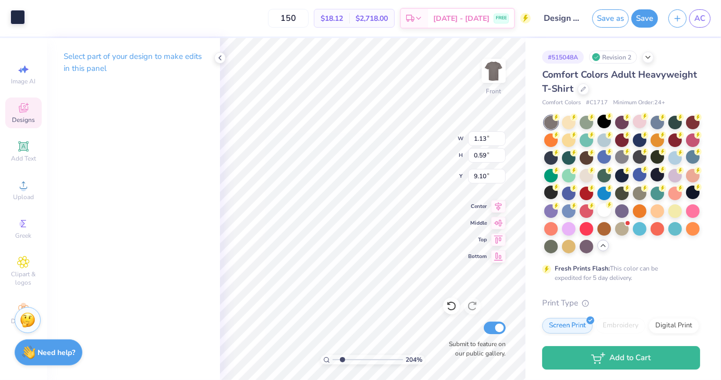
click at [20, 16] on div at bounding box center [17, 17] width 15 height 15
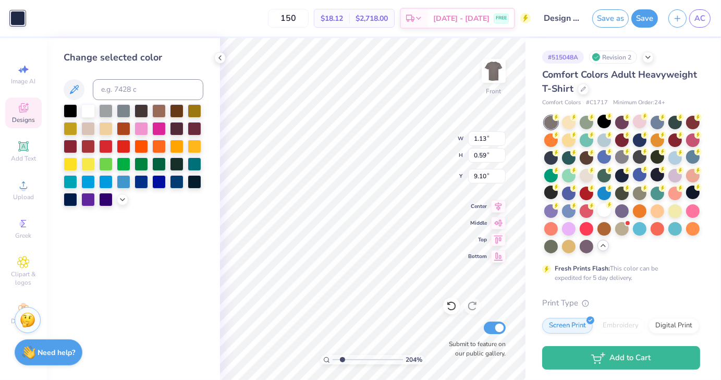
click at [76, 91] on icon at bounding box center [74, 89] width 13 height 13
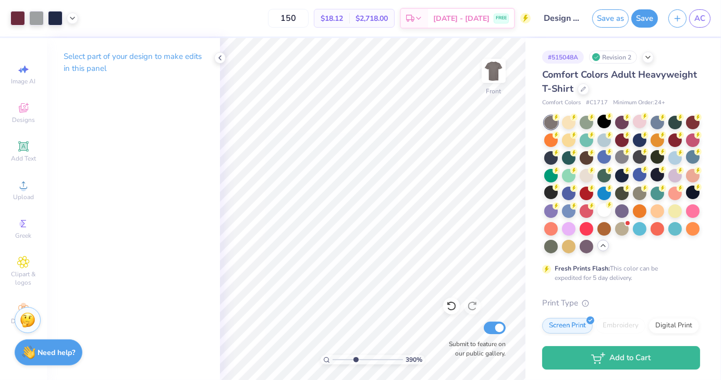
drag, startPoint x: 340, startPoint y: 359, endPoint x: 356, endPoint y: 360, distance: 15.2
click at [356, 360] on input "range" at bounding box center [368, 359] width 70 height 9
click at [224, 55] on icon at bounding box center [220, 58] width 8 height 8
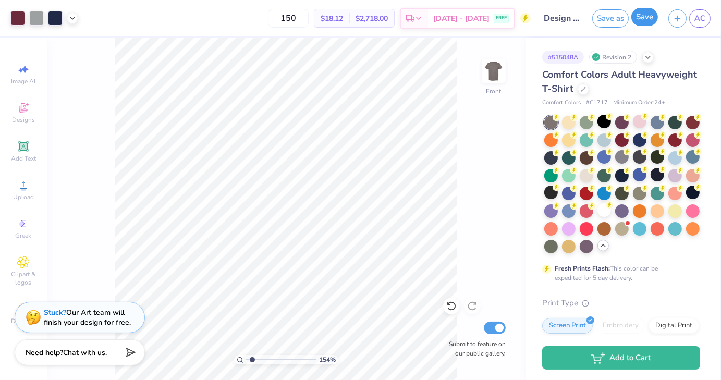
click at [642, 16] on button "Save" at bounding box center [644, 17] width 27 height 18
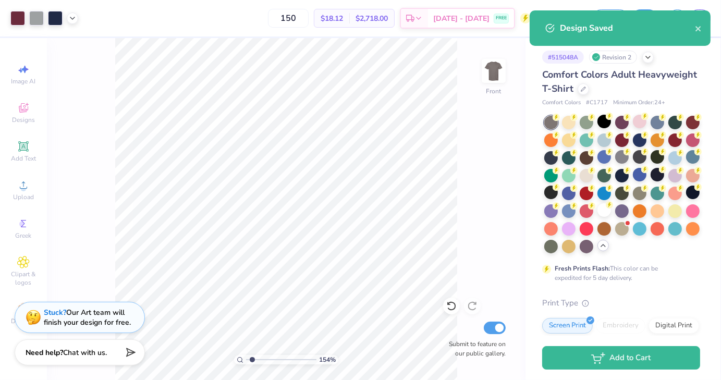
click at [499, 158] on div "154 % Front Submit to feature on our public gallery." at bounding box center [286, 209] width 479 height 342
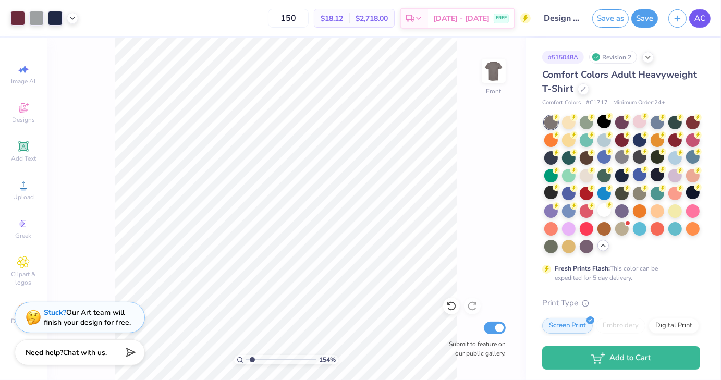
click at [699, 19] on span "AC" at bounding box center [699, 19] width 11 height 12
